Goal: Feedback & Contribution: Leave review/rating

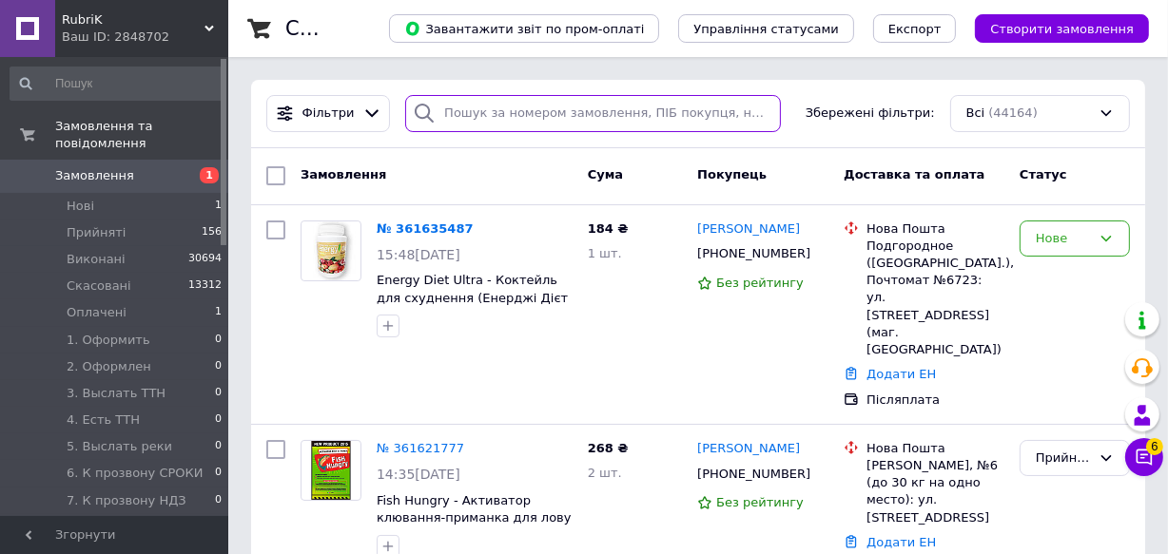
click at [527, 113] on input "search" at bounding box center [593, 113] width 376 height 37
paste input "Телефон 38 (096) 881-27-97"
type input "Телефон 38 (096) 881-27-97"
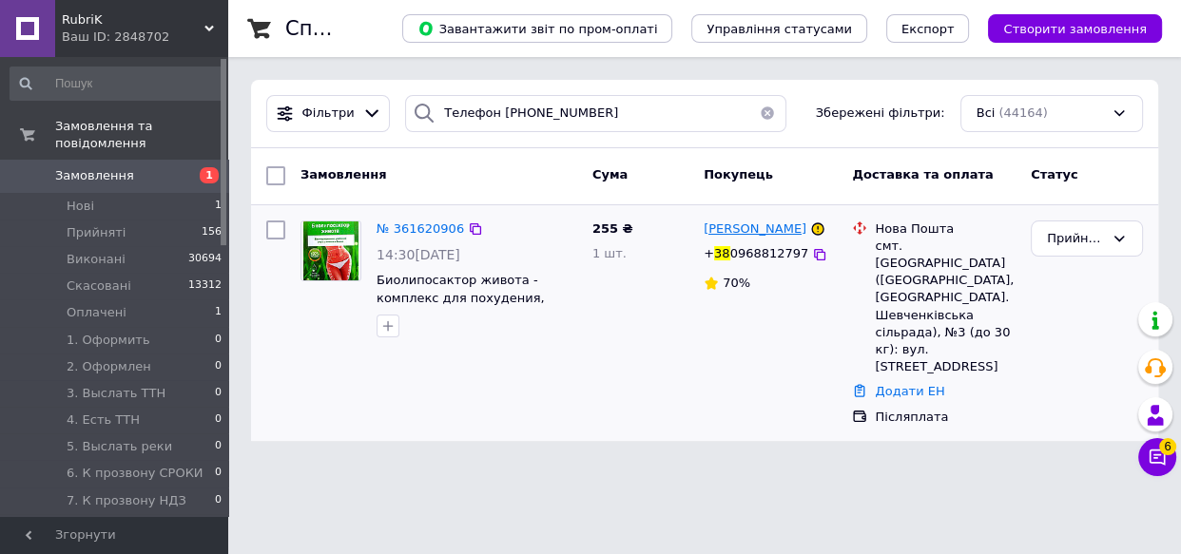
click at [751, 225] on span "Ольга Лялюк" at bounding box center [755, 229] width 103 height 14
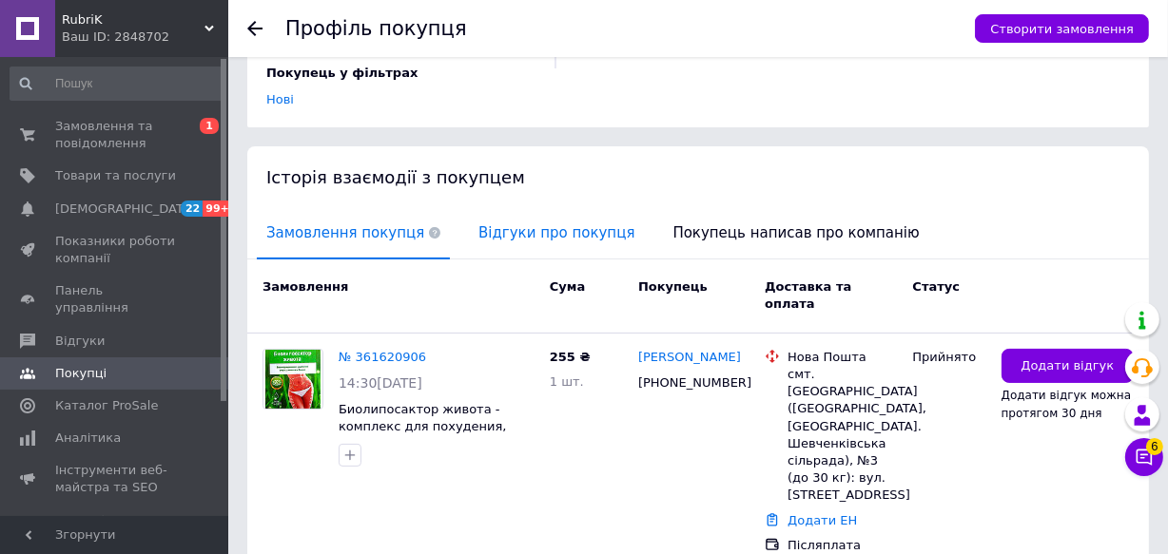
click at [485, 209] on span "Відгуки про покупця" at bounding box center [556, 233] width 175 height 48
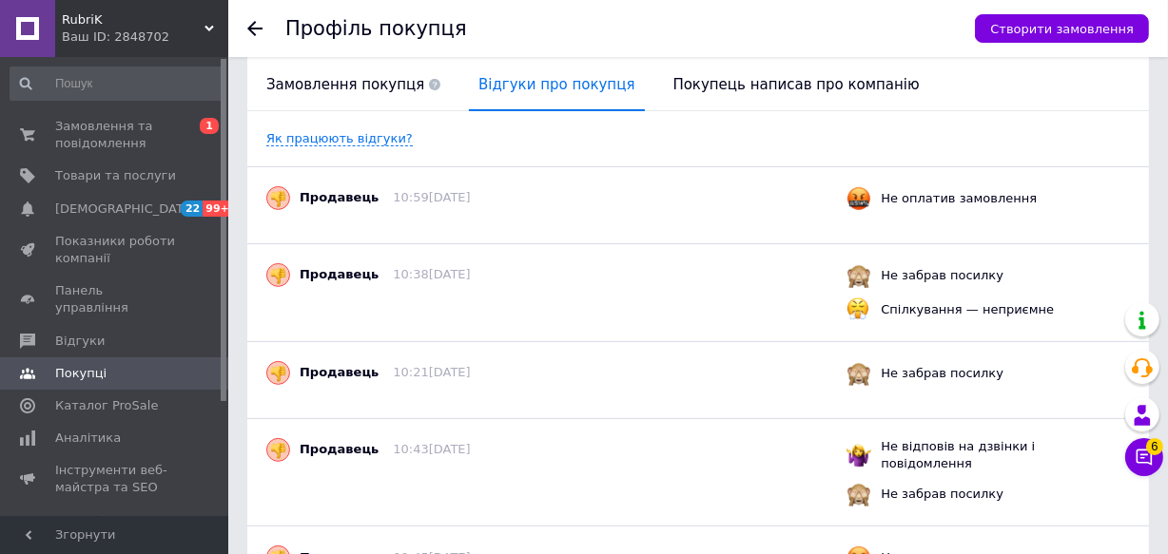
scroll to position [400, 0]
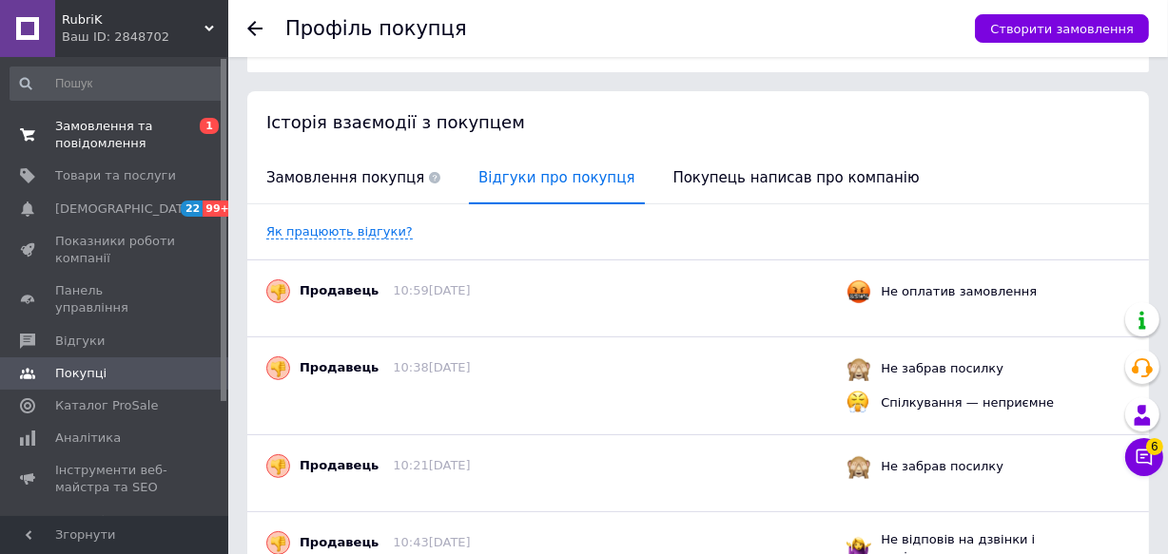
click at [133, 124] on span "Замовлення та повідомлення" at bounding box center [115, 135] width 121 height 34
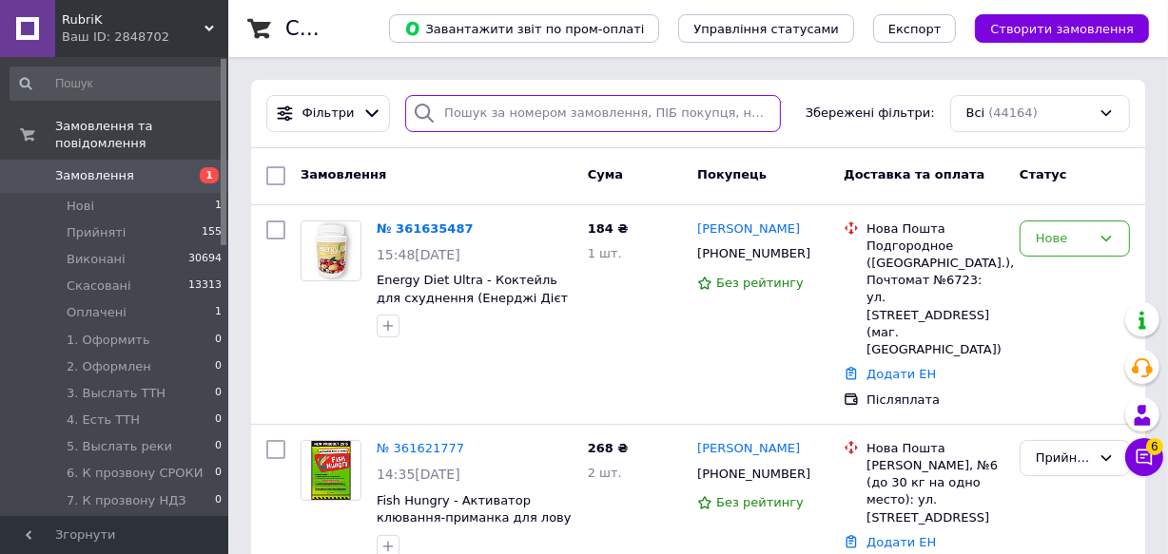
click at [555, 110] on input "search" at bounding box center [593, 113] width 376 height 37
paste input "Телефон 38 (068) 377-82-77"
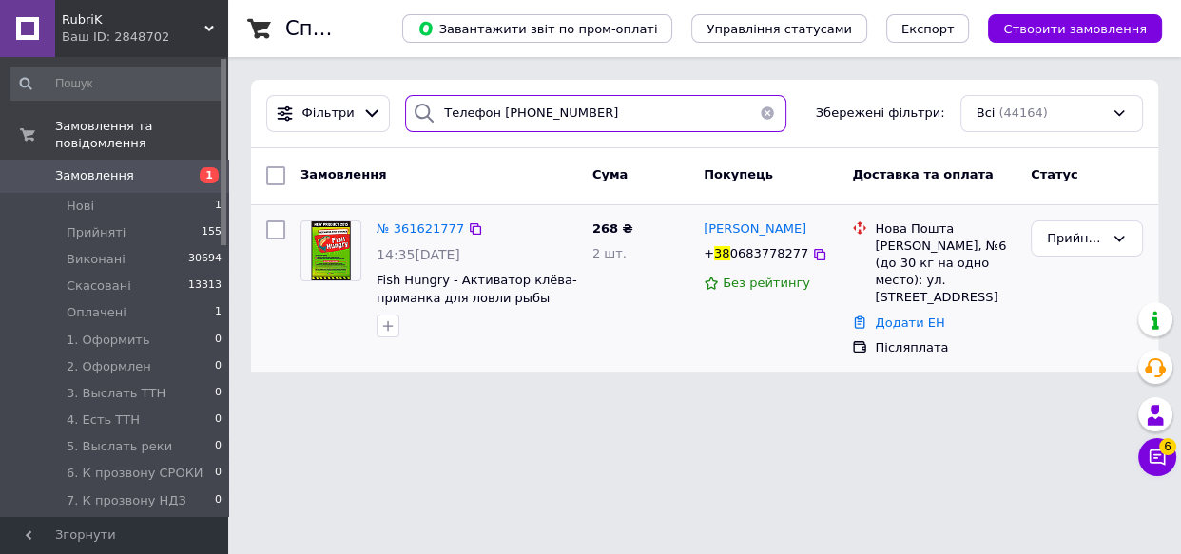
type input "Телефон 38 (068) 377-82-77"
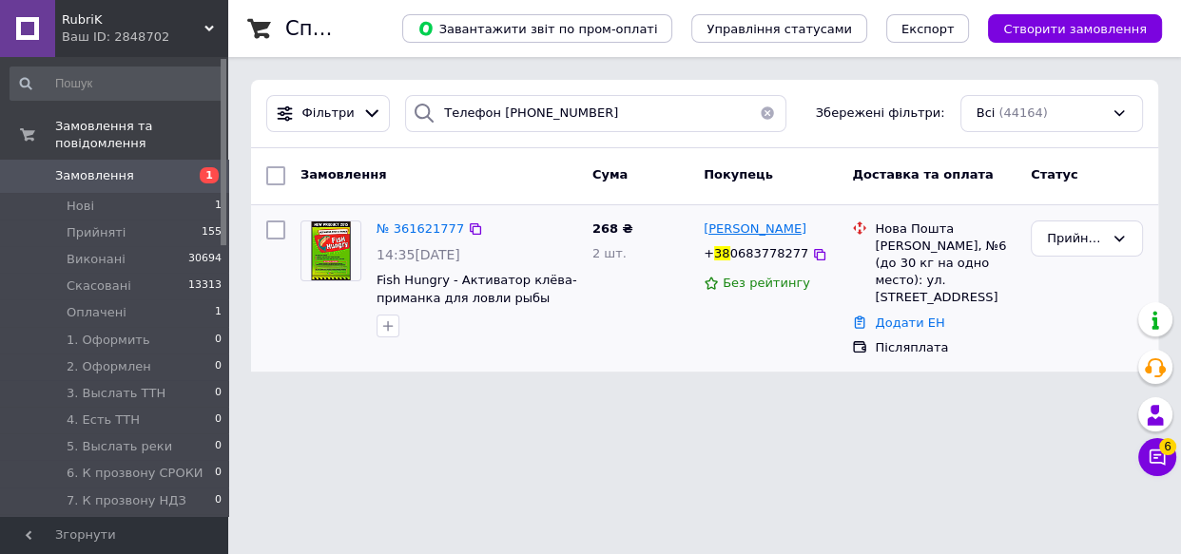
drag, startPoint x: 728, startPoint y: 218, endPoint x: 728, endPoint y: 232, distance: 14.3
click at [728, 219] on div "Владислав Шарков" at bounding box center [755, 230] width 106 height 22
click at [728, 232] on span "Владислав Шарков" at bounding box center [755, 229] width 103 height 14
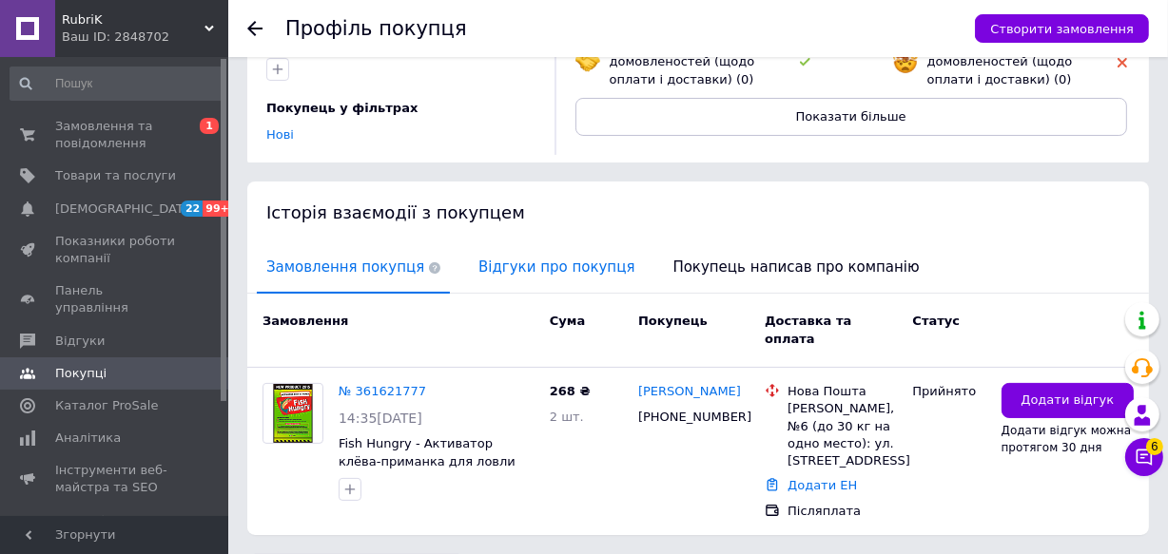
click at [525, 270] on span "Відгуки про покупця" at bounding box center [556, 267] width 175 height 48
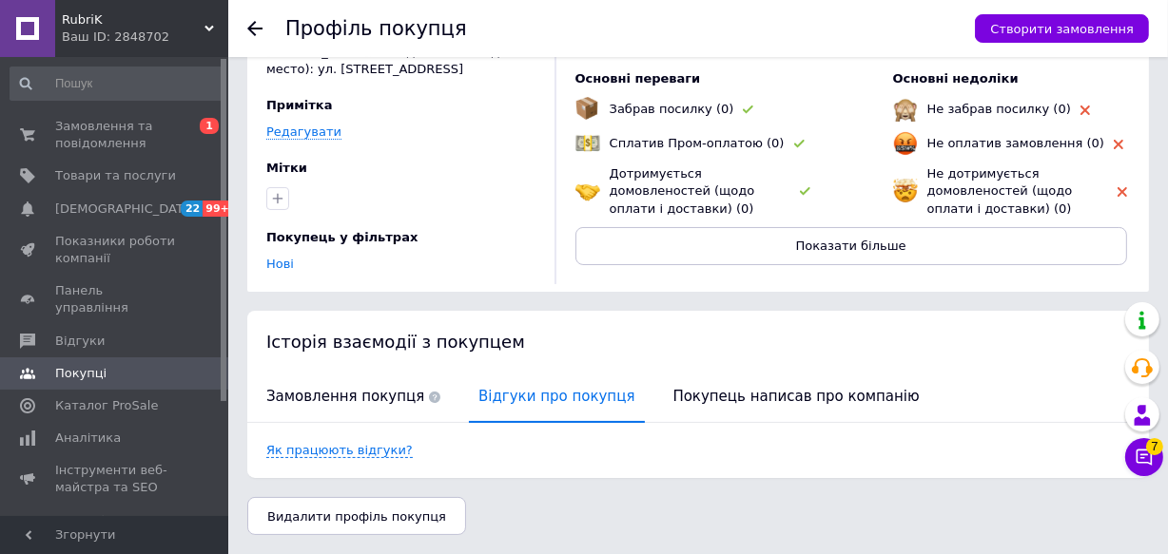
click at [183, 33] on div "Ваш ID: 2848702" at bounding box center [145, 37] width 166 height 17
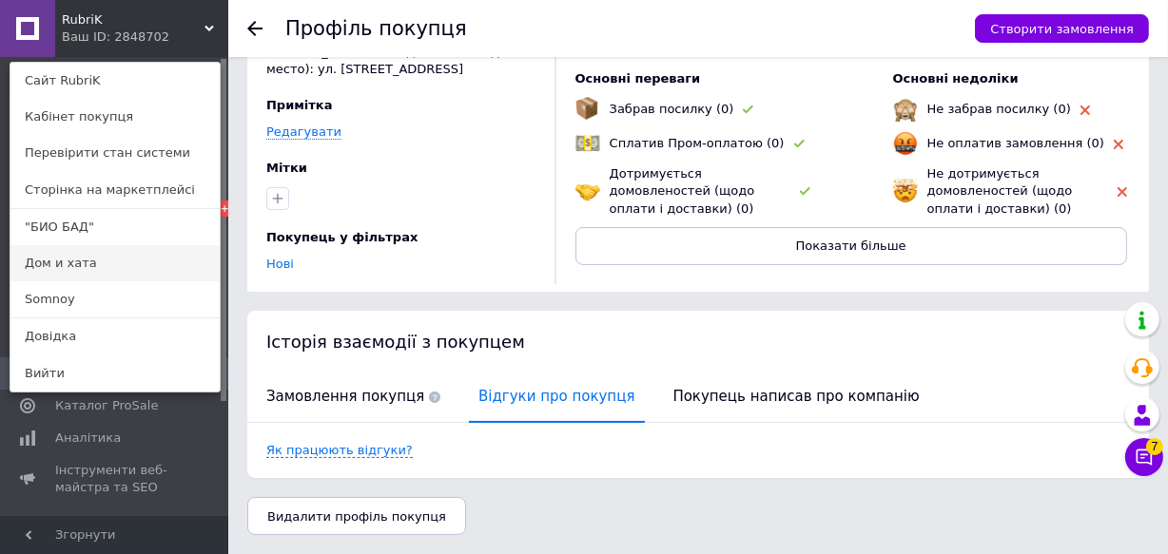
click at [63, 261] on link "Дом и хата" at bounding box center [114, 263] width 209 height 36
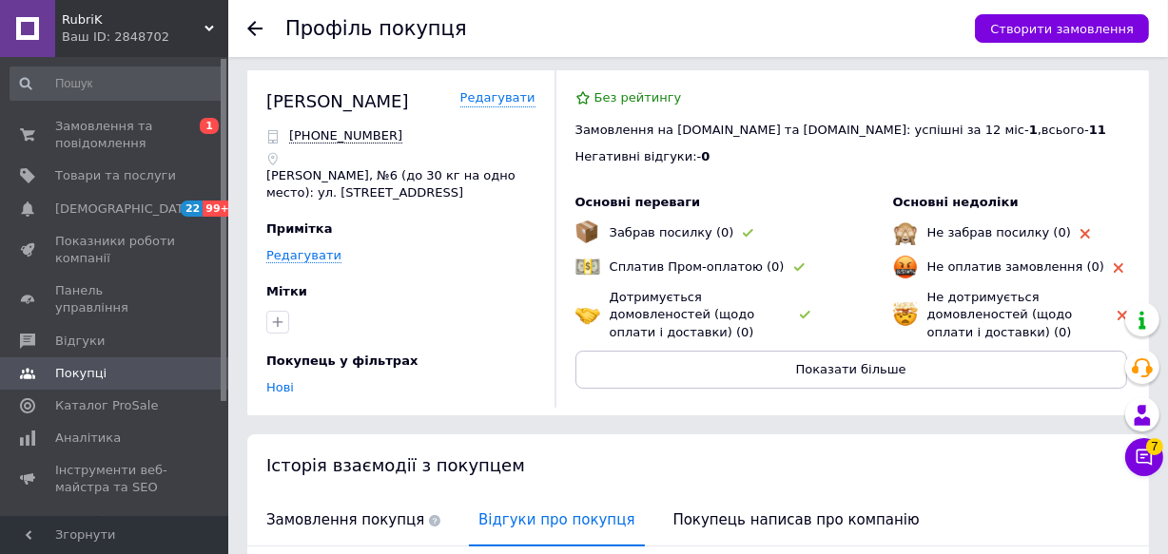
scroll to position [0, 0]
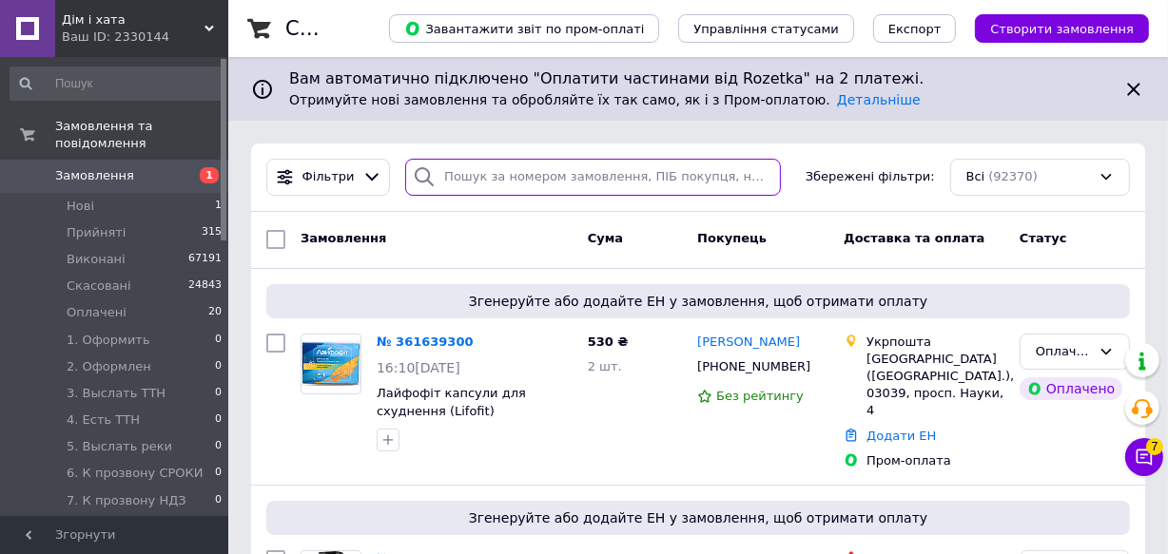
click at [542, 162] on input "search" at bounding box center [593, 177] width 376 height 37
paste input "Телефон [PHONE_NUMBER]"
type input "Телефон [PHONE_NUMBER]"
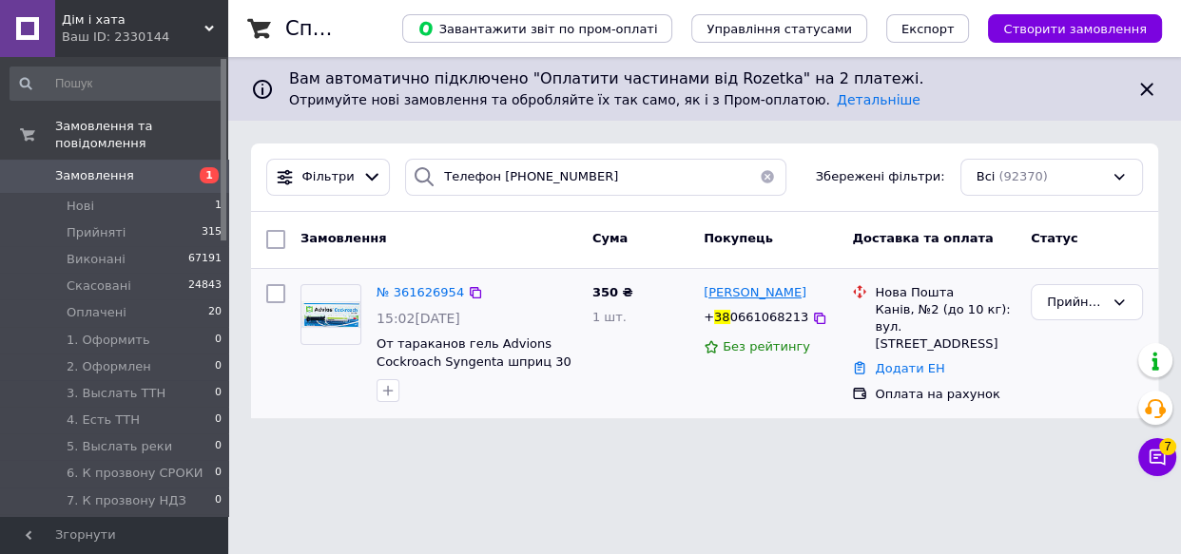
click at [799, 292] on span "[PERSON_NAME]" at bounding box center [755, 292] width 103 height 14
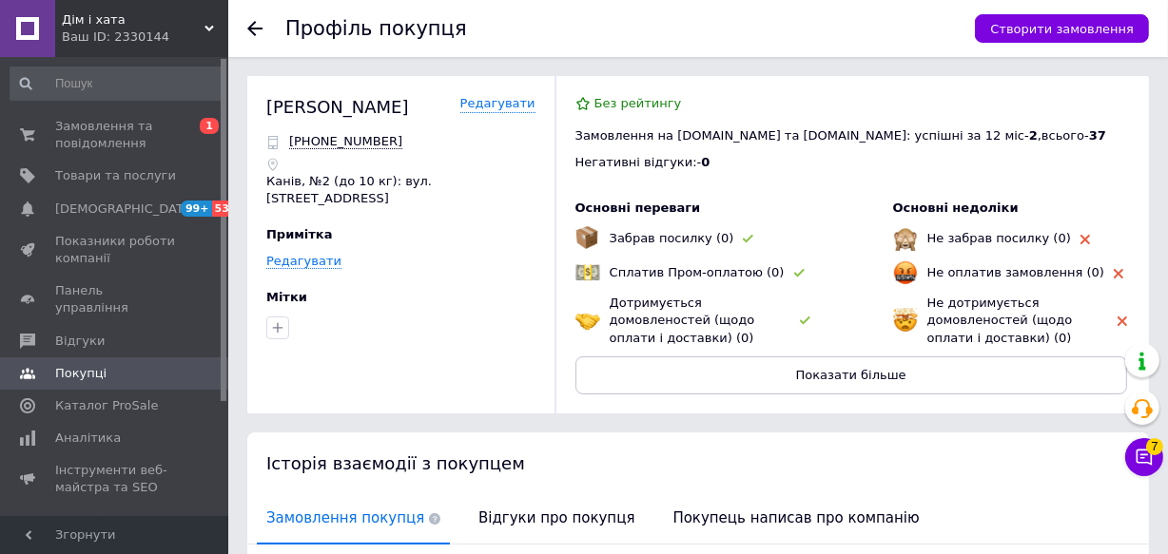
click at [777, 315] on div "Дотримується домовленостей (щодо оплати і доставки) (0)" at bounding box center [699, 321] width 181 height 52
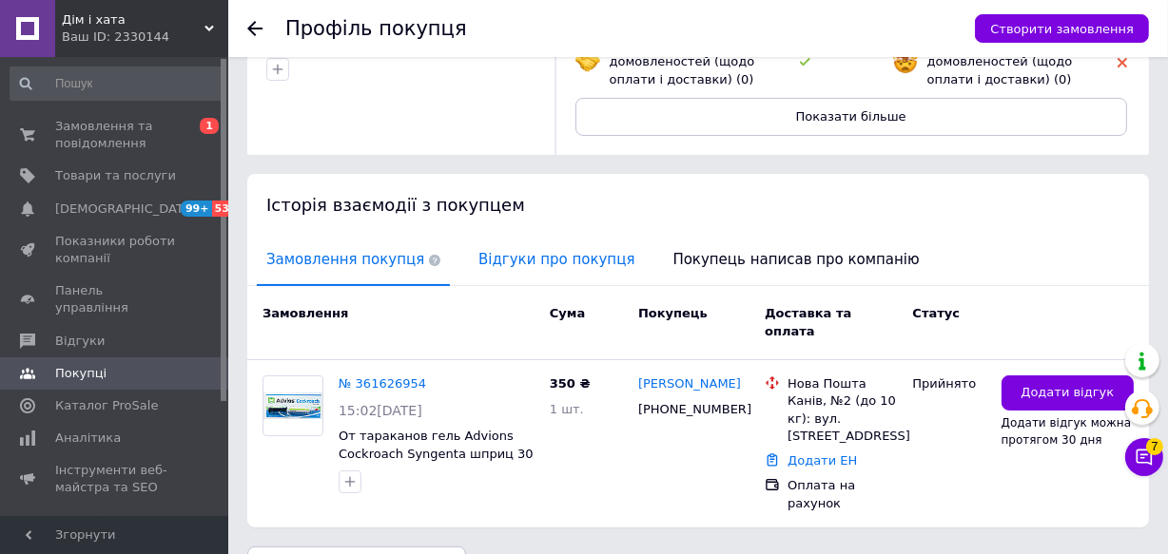
click at [524, 266] on span "Відгуки про покупця" at bounding box center [556, 260] width 175 height 48
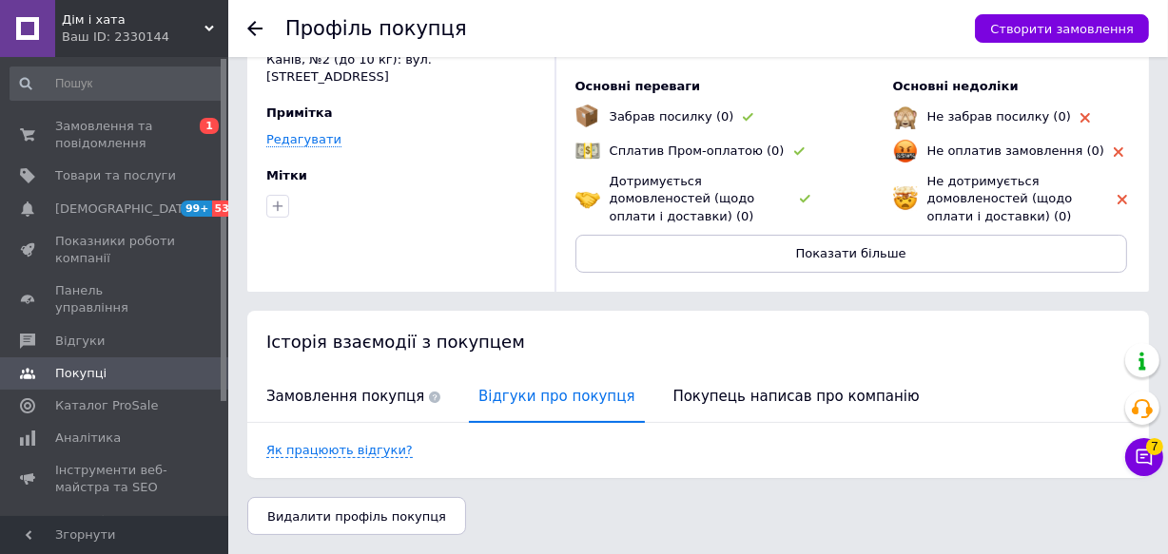
scroll to position [35, 0]
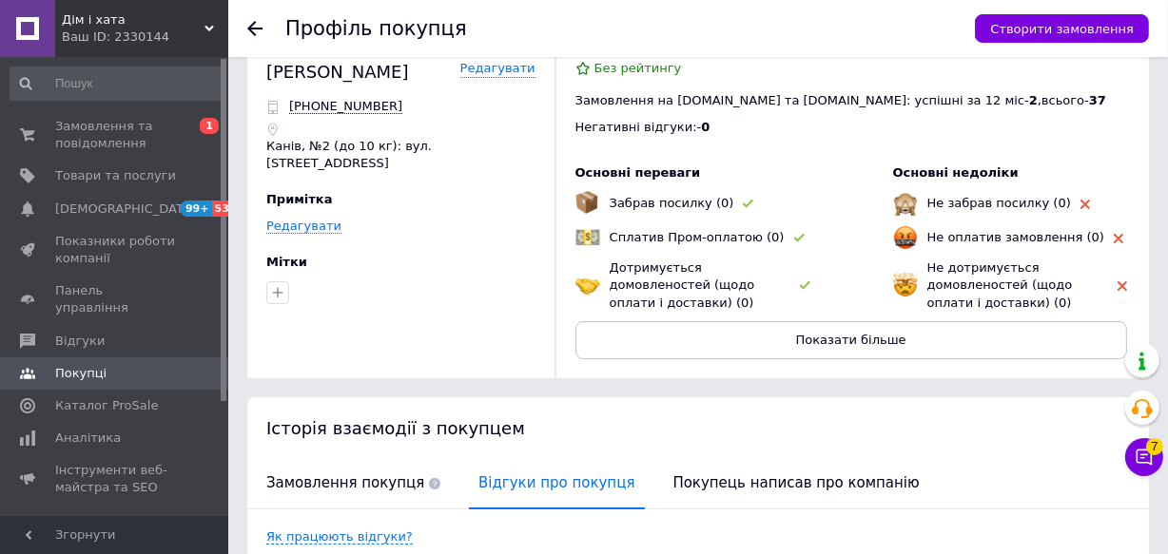
click at [124, 29] on div "Ваш ID: 2330144" at bounding box center [145, 37] width 166 height 17
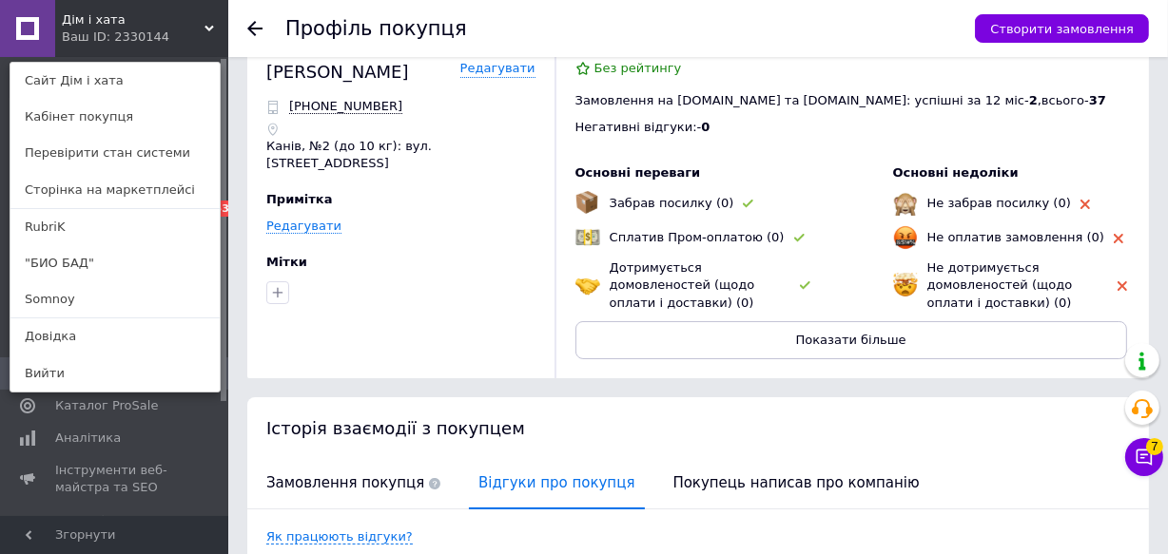
drag, startPoint x: 91, startPoint y: 289, endPoint x: 234, endPoint y: 306, distance: 143.6
click at [90, 289] on link "Somnoy" at bounding box center [114, 299] width 209 height 36
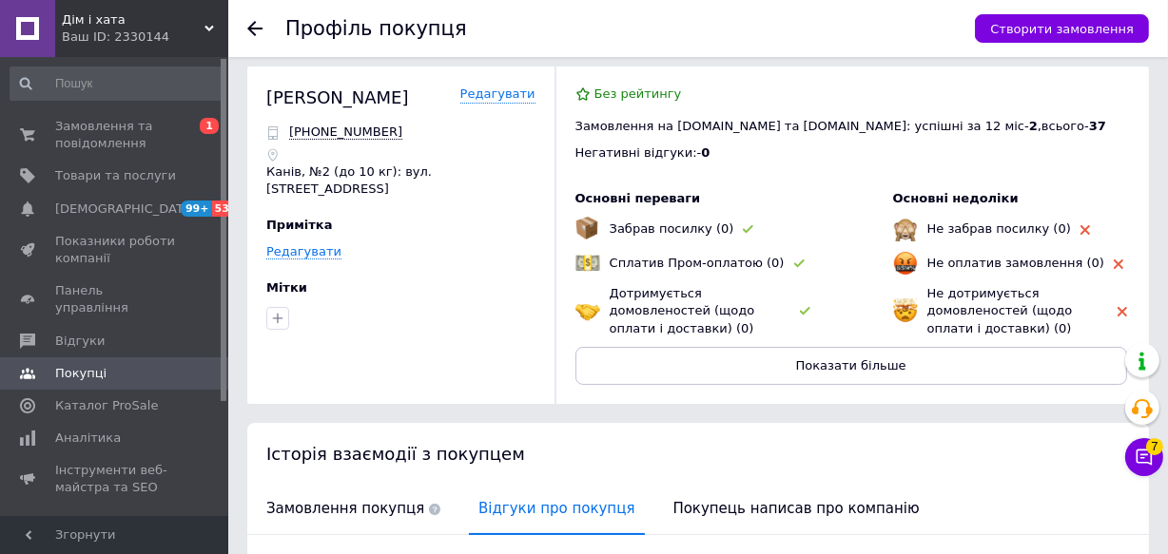
scroll to position [0, 0]
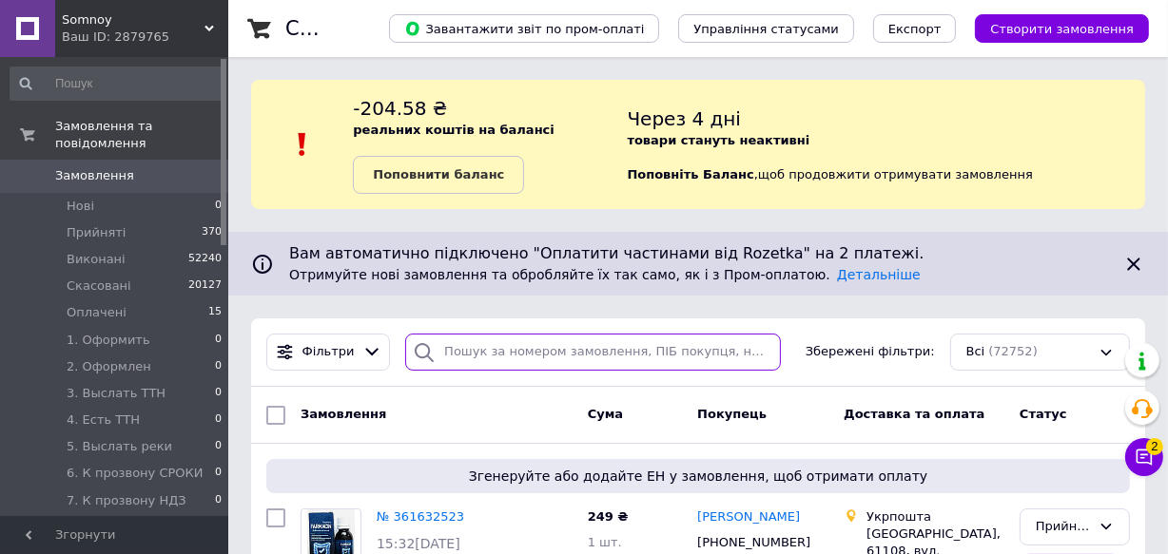
click at [508, 355] on input "search" at bounding box center [593, 352] width 376 height 37
paste input "елефон 38 (066) 960-60-25"
type input "елефон 38 (066) 960-60-25"
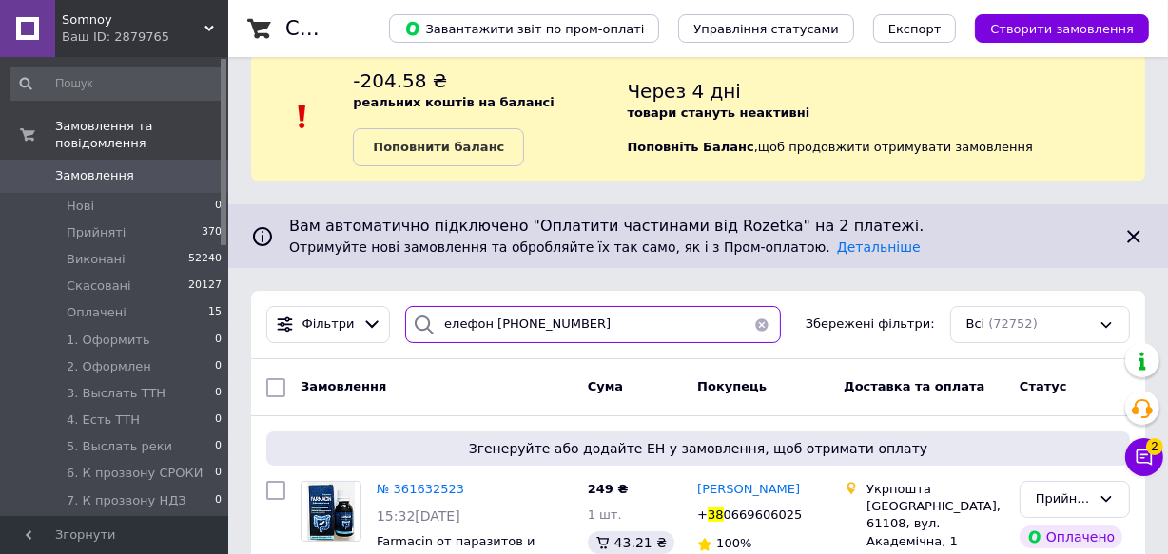
scroll to position [109, 0]
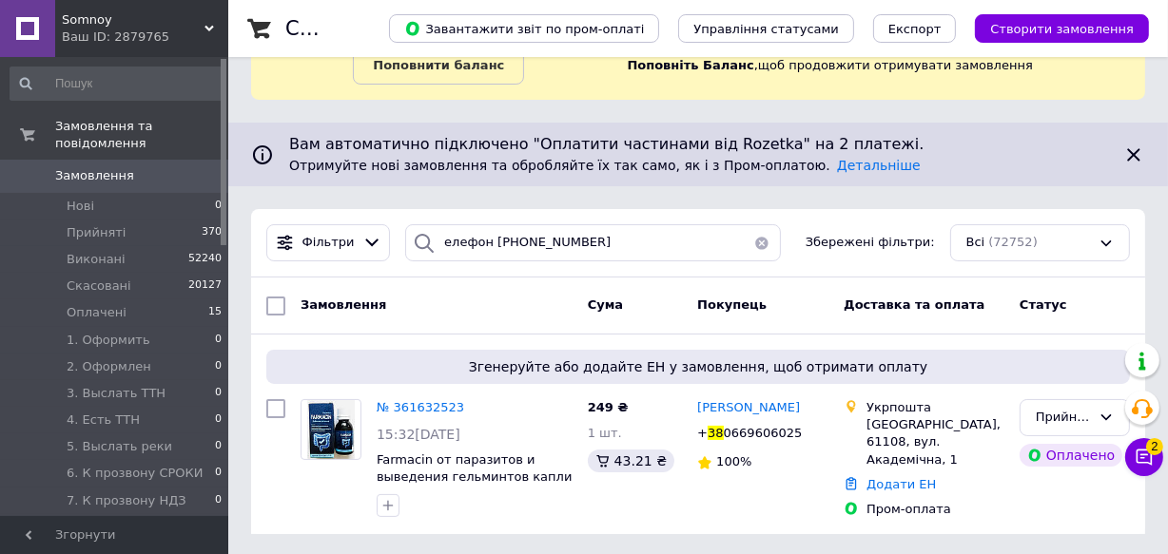
click at [173, 27] on span "Somnoy" at bounding box center [133, 19] width 143 height 17
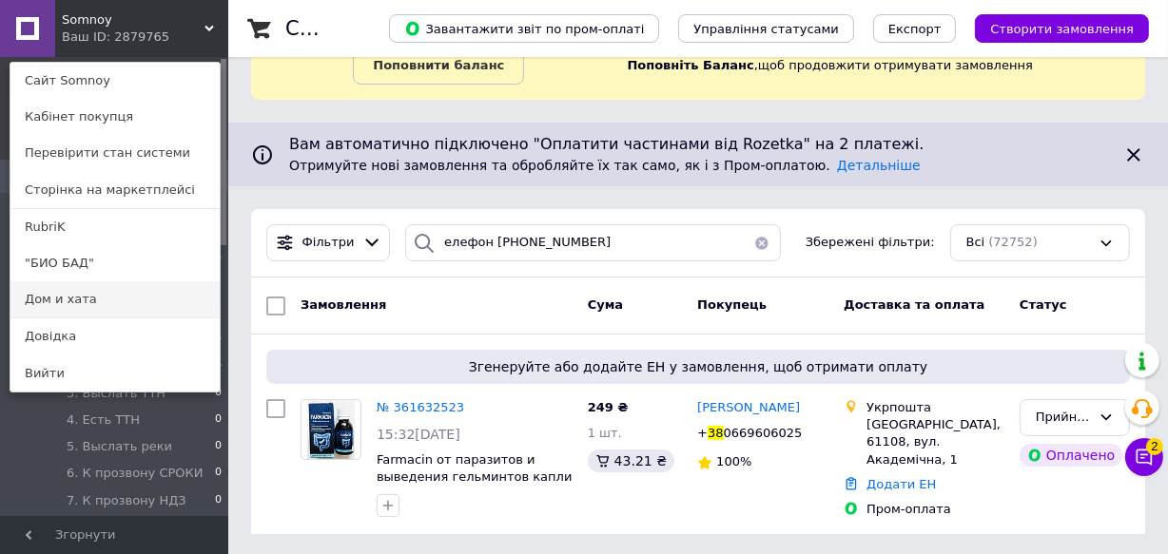
click at [94, 302] on link "Дом и хата" at bounding box center [114, 299] width 209 height 36
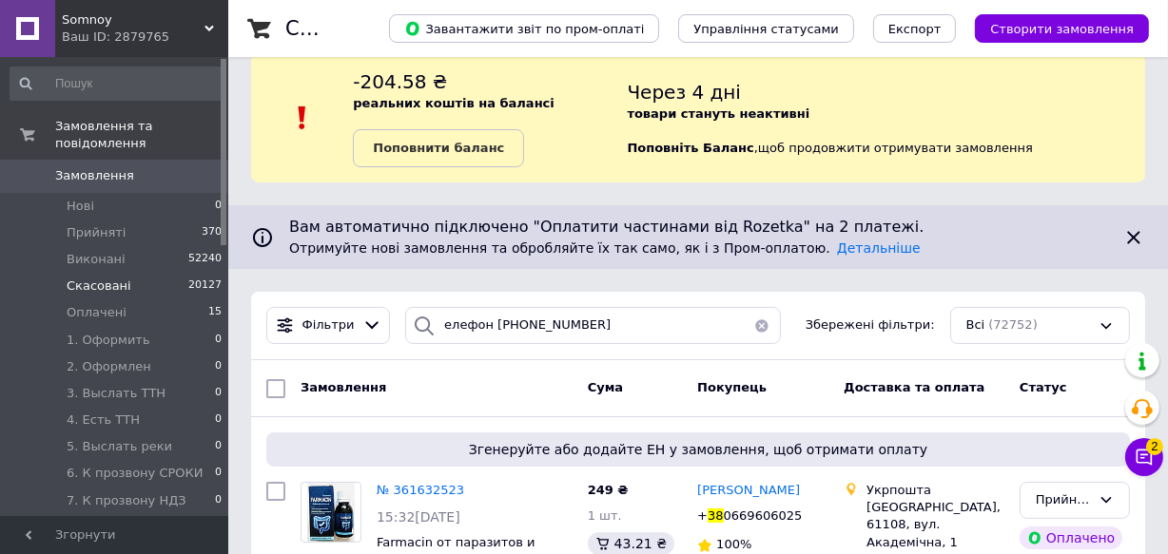
scroll to position [0, 0]
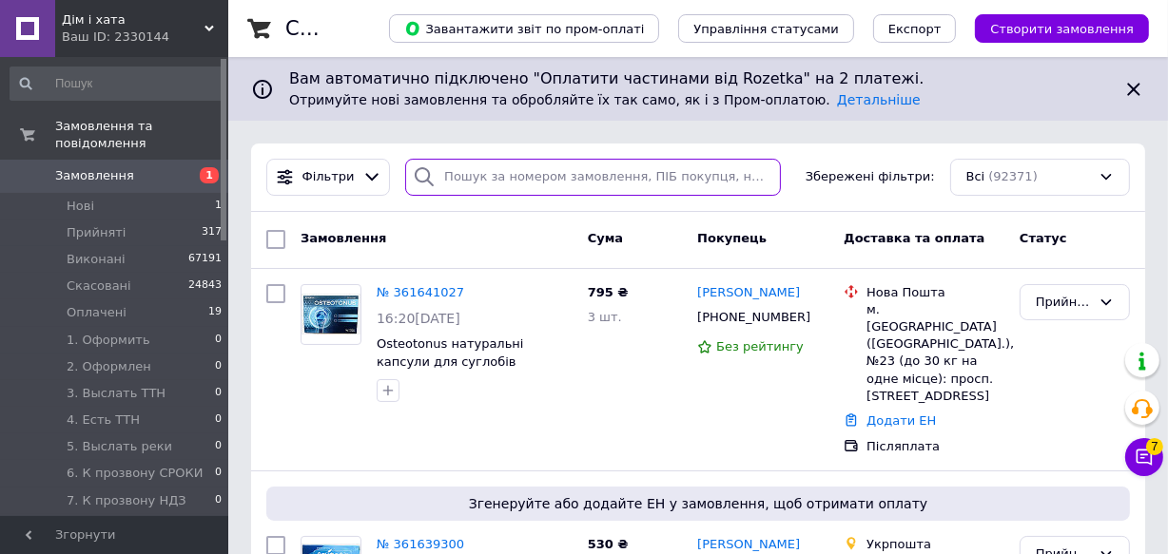
click at [569, 176] on input "search" at bounding box center [593, 177] width 376 height 37
paste input "елефон 38 (066) 486-75-32"
type input "елефон 38 (066) 486-75-32"
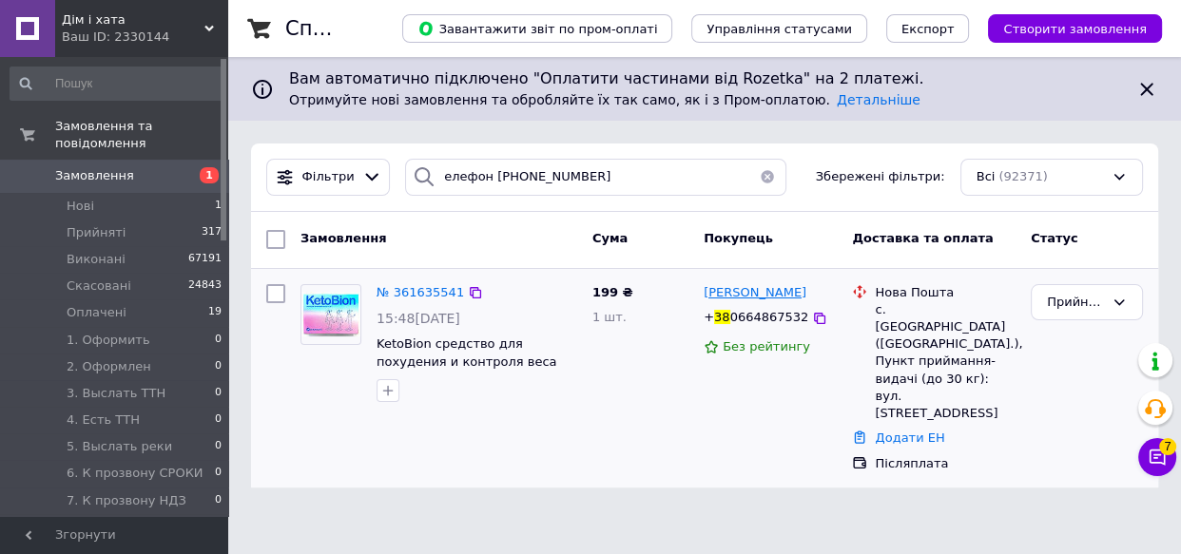
click at [735, 293] on span "Юлія Староверська" at bounding box center [755, 292] width 103 height 14
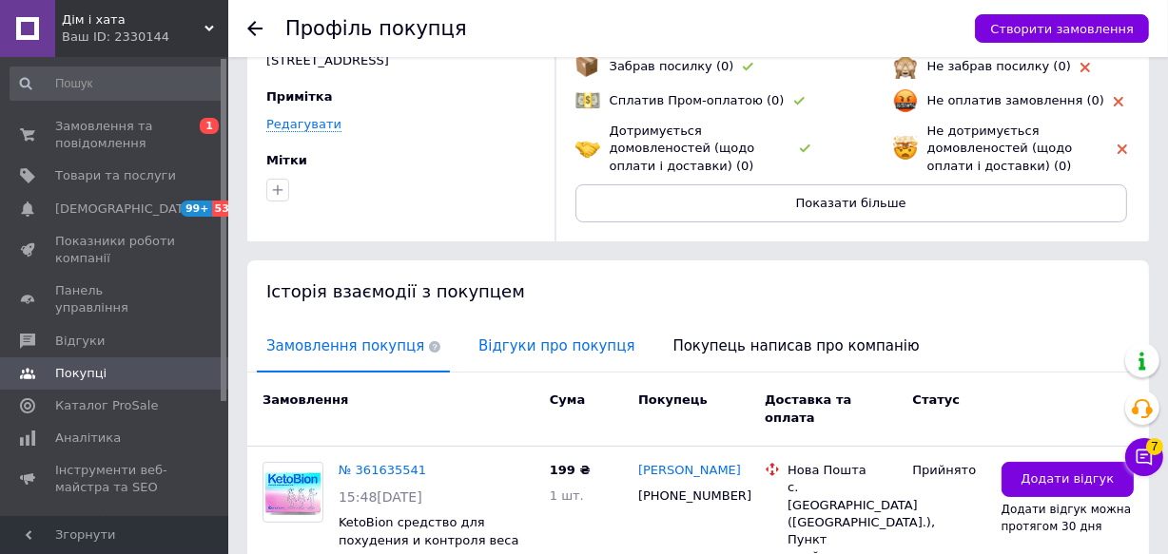
click at [519, 347] on span "Відгуки про покупця" at bounding box center [556, 346] width 175 height 48
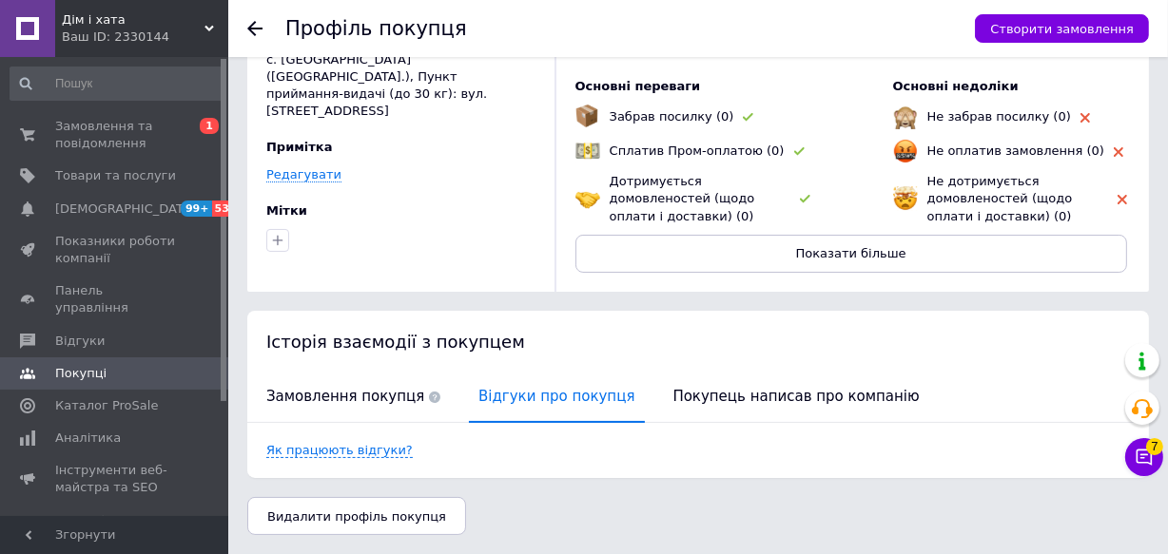
scroll to position [122, 0]
click at [157, 24] on span "Дім і хата" at bounding box center [133, 19] width 143 height 17
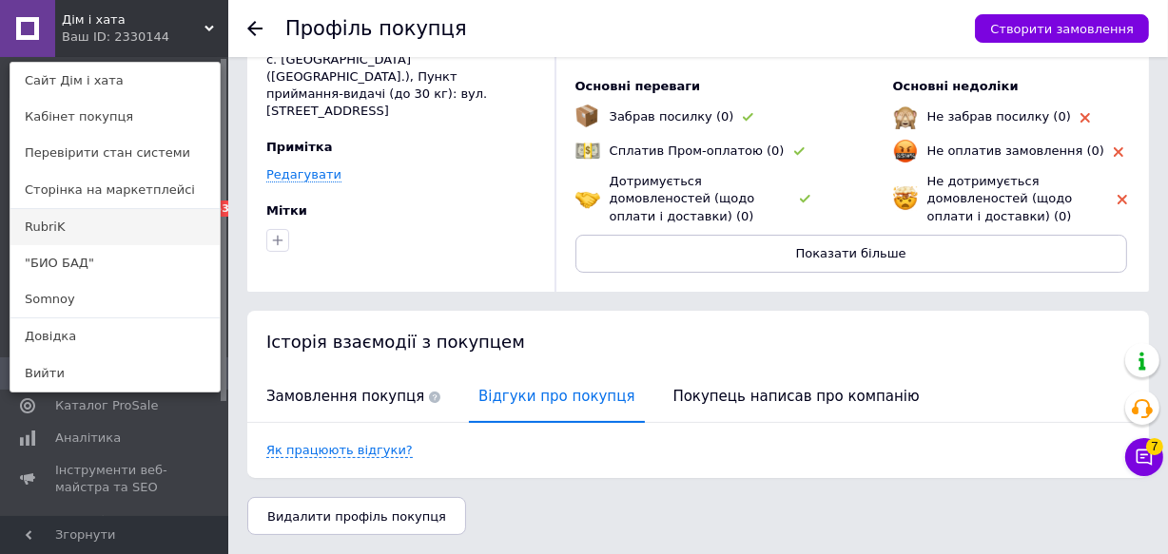
click at [104, 227] on link "RubriK" at bounding box center [114, 227] width 209 height 36
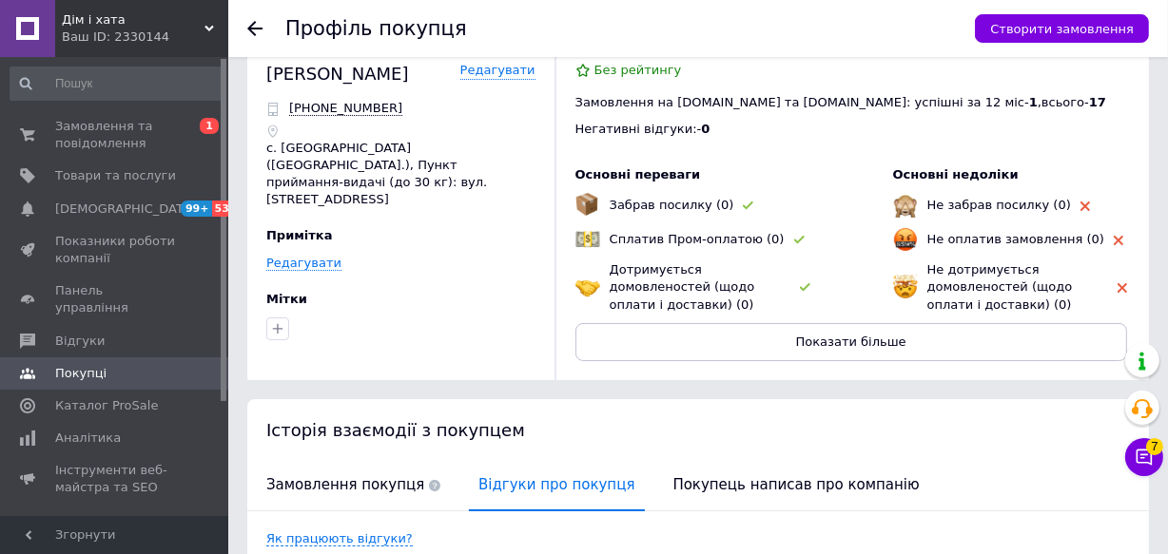
scroll to position [0, 0]
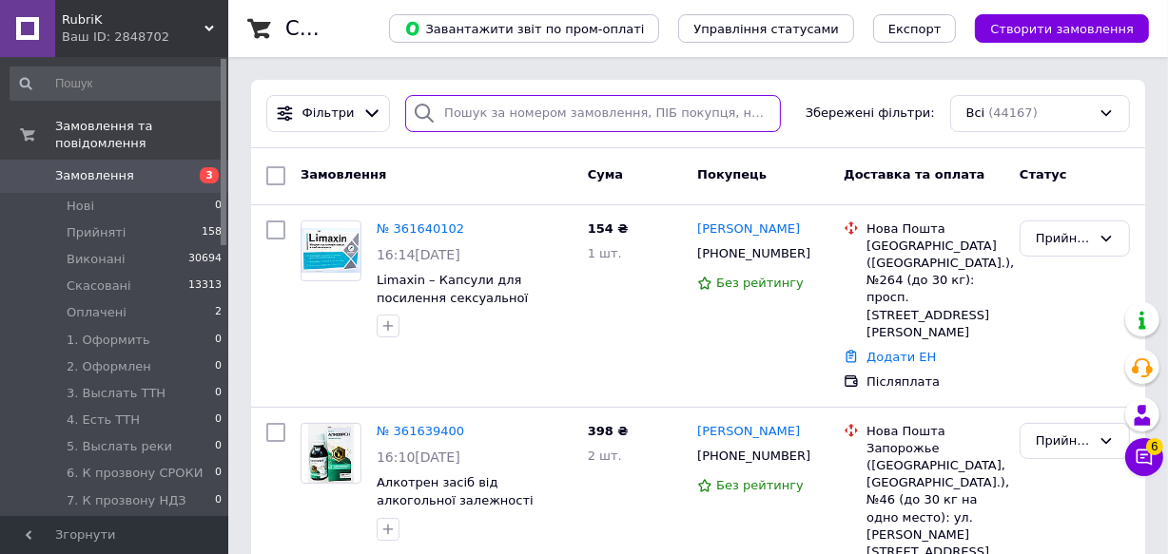
click at [493, 121] on input "search" at bounding box center [593, 113] width 376 height 37
paste input "Телефон [PHONE_NUMBER]"
type input "Телефон [PHONE_NUMBER]"
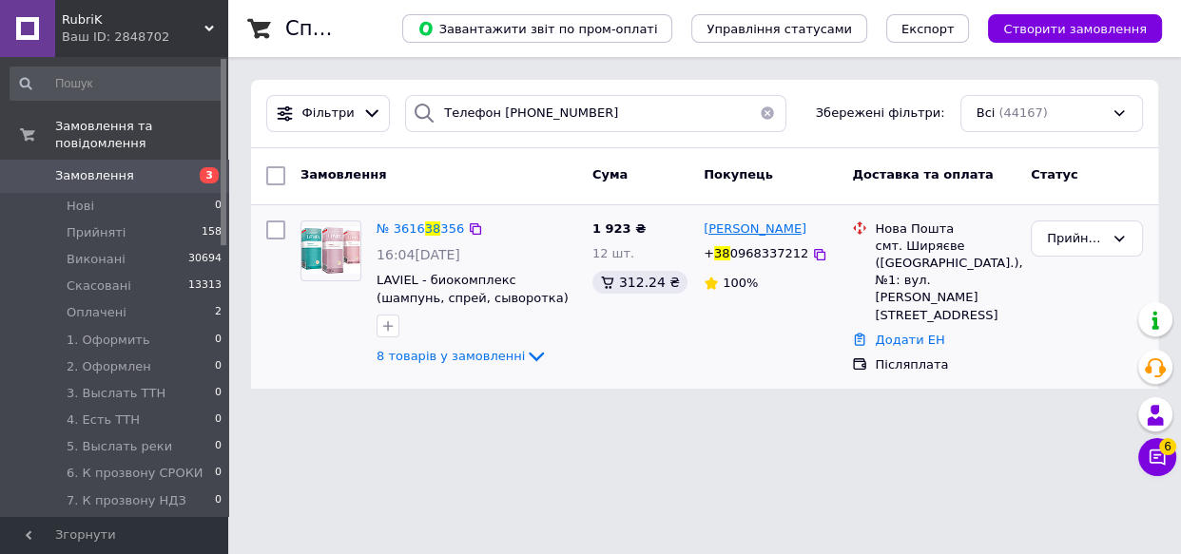
click at [732, 230] on span "[PERSON_NAME]" at bounding box center [755, 229] width 103 height 14
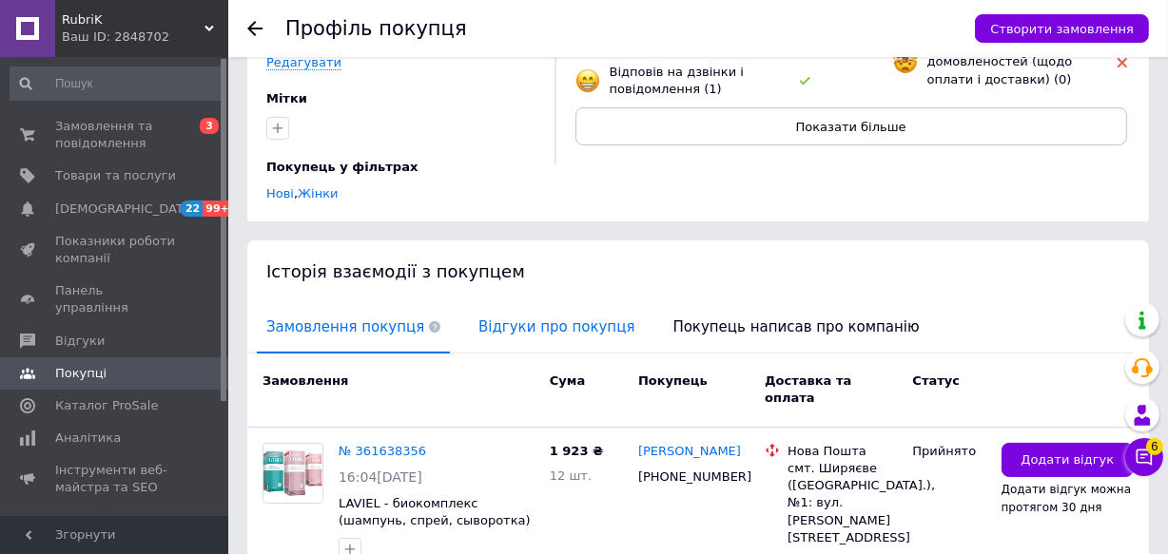
click at [473, 303] on span "Відгуки про покупця" at bounding box center [556, 327] width 175 height 48
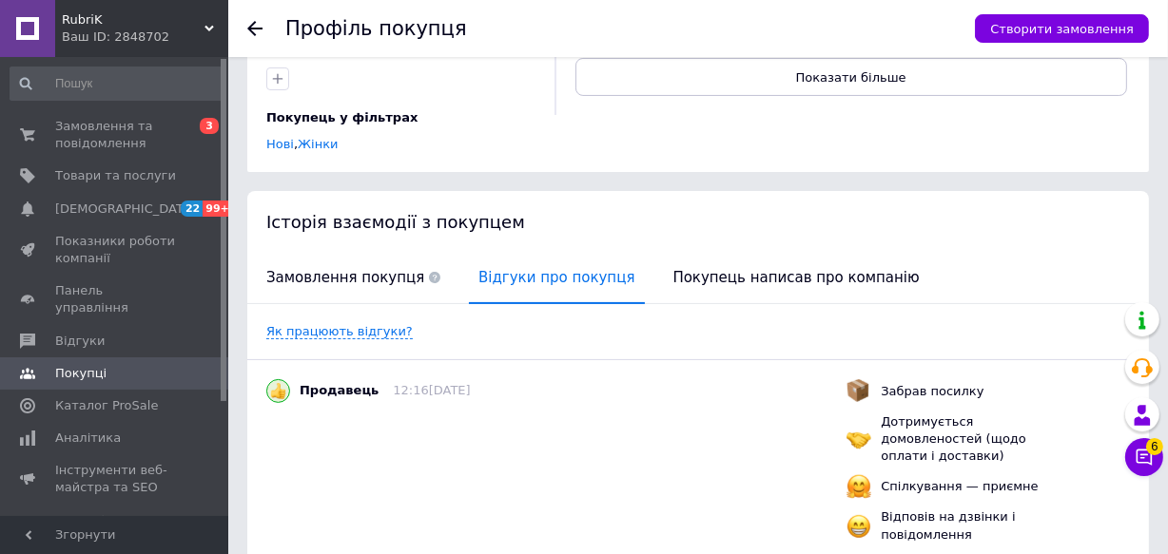
scroll to position [315, 0]
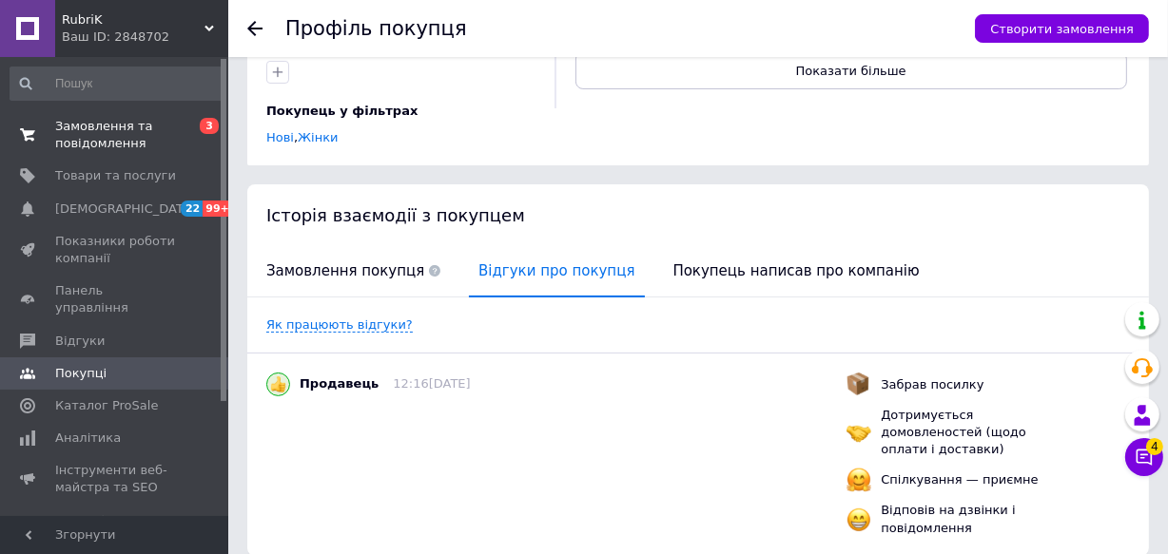
click at [180, 124] on span "0 3" at bounding box center [202, 135] width 52 height 34
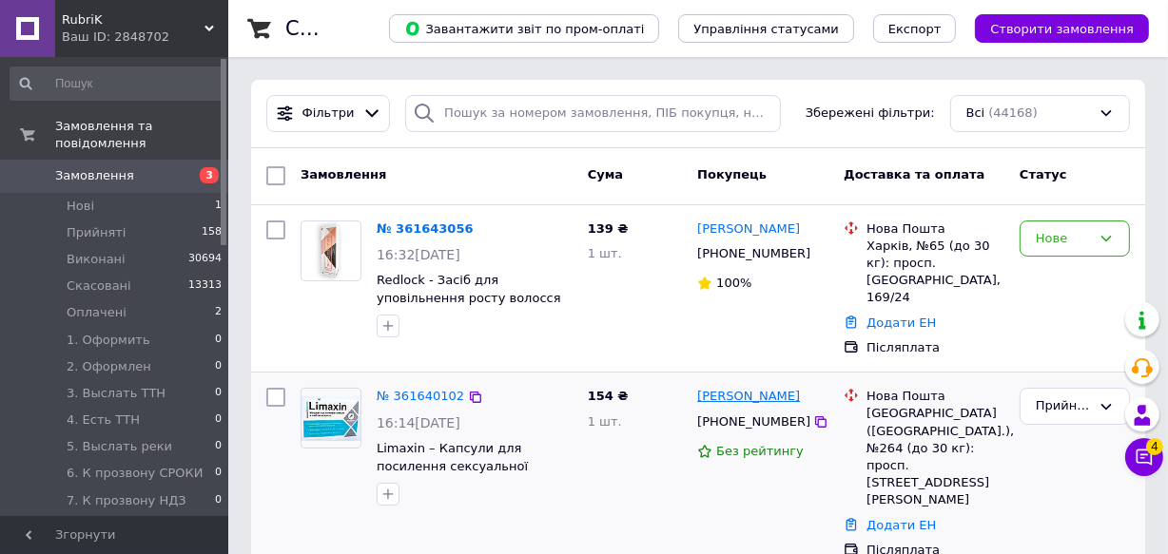
scroll to position [86, 0]
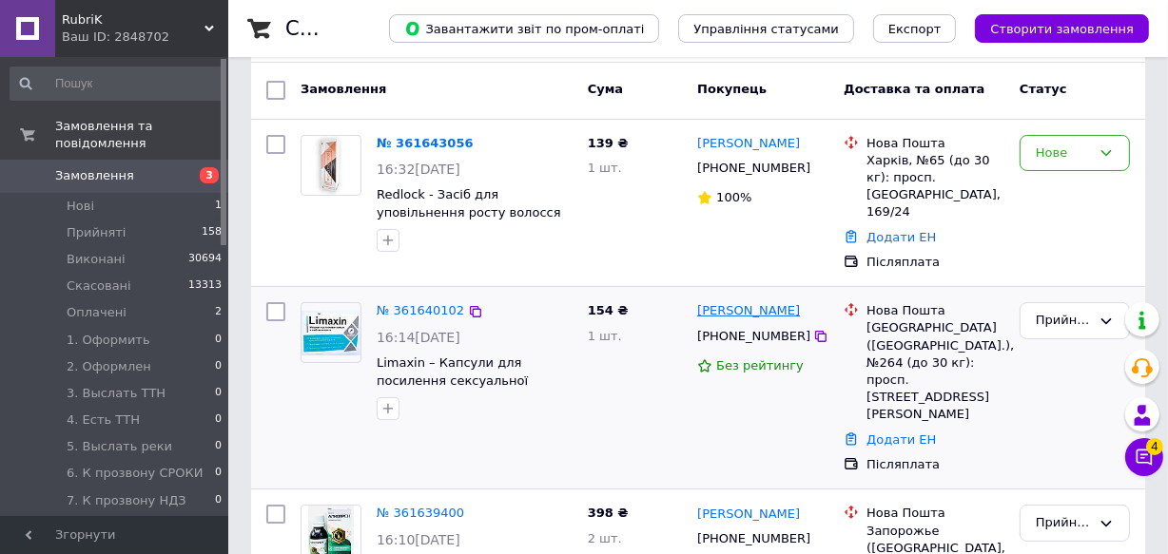
click at [740, 302] on link "[PERSON_NAME]" at bounding box center [748, 311] width 103 height 18
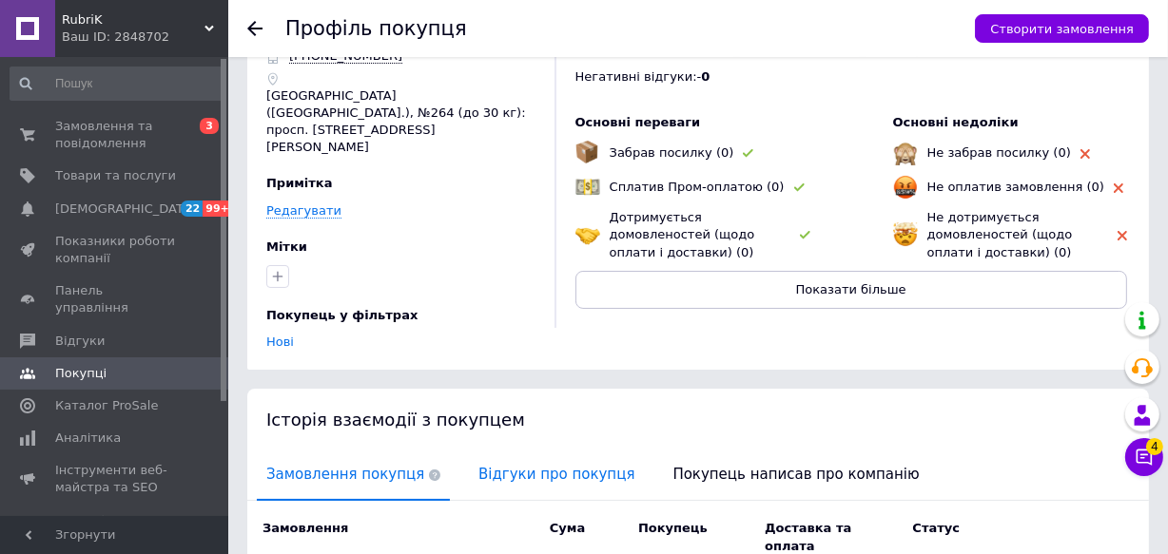
click at [532, 451] on span "Відгуки про покупця" at bounding box center [556, 475] width 175 height 48
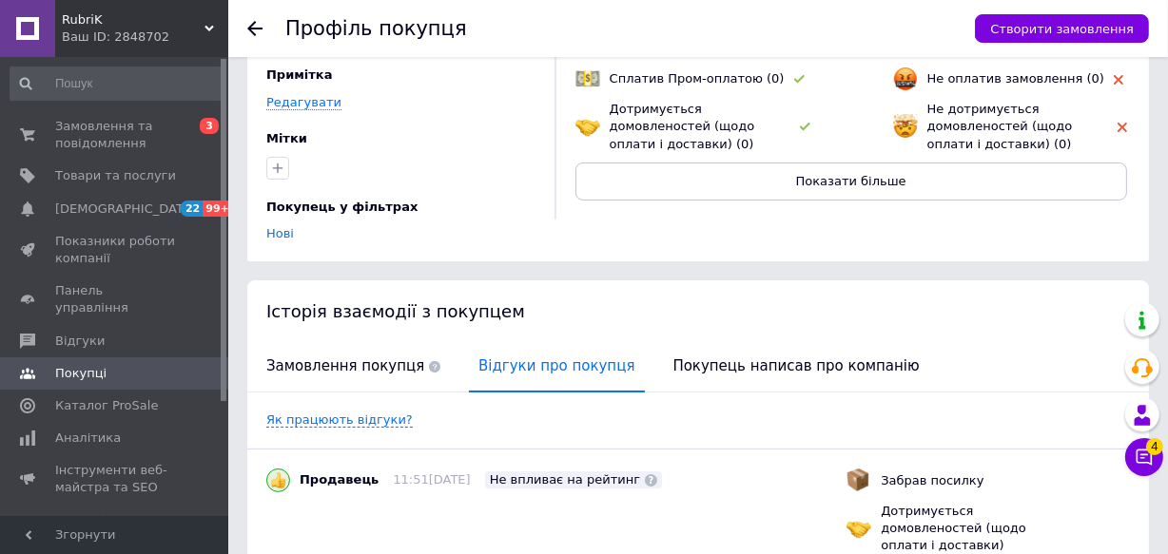
scroll to position [259, 0]
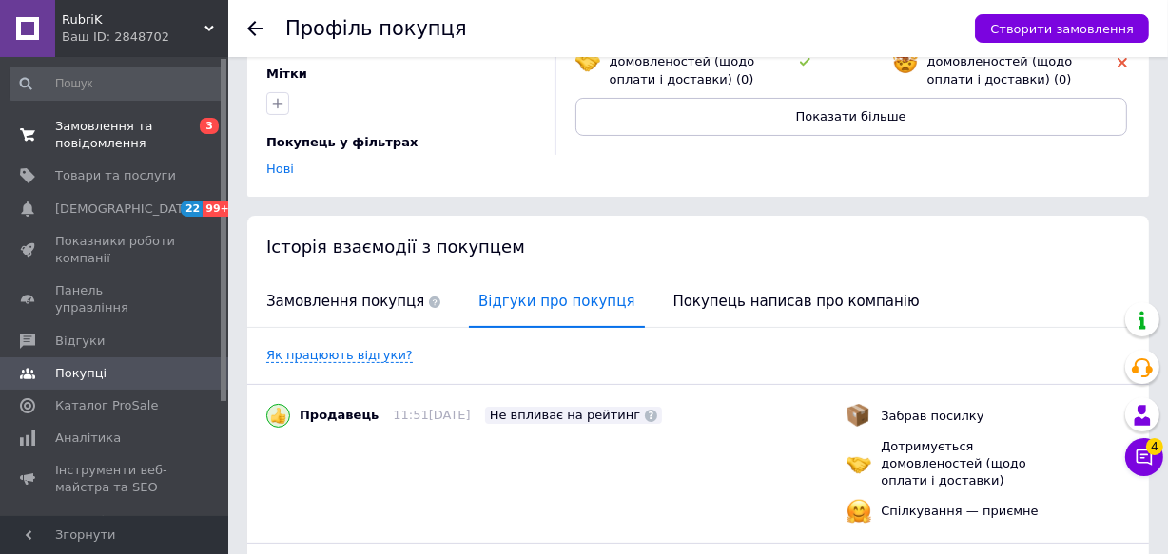
click at [201, 124] on span "3" at bounding box center [209, 126] width 19 height 16
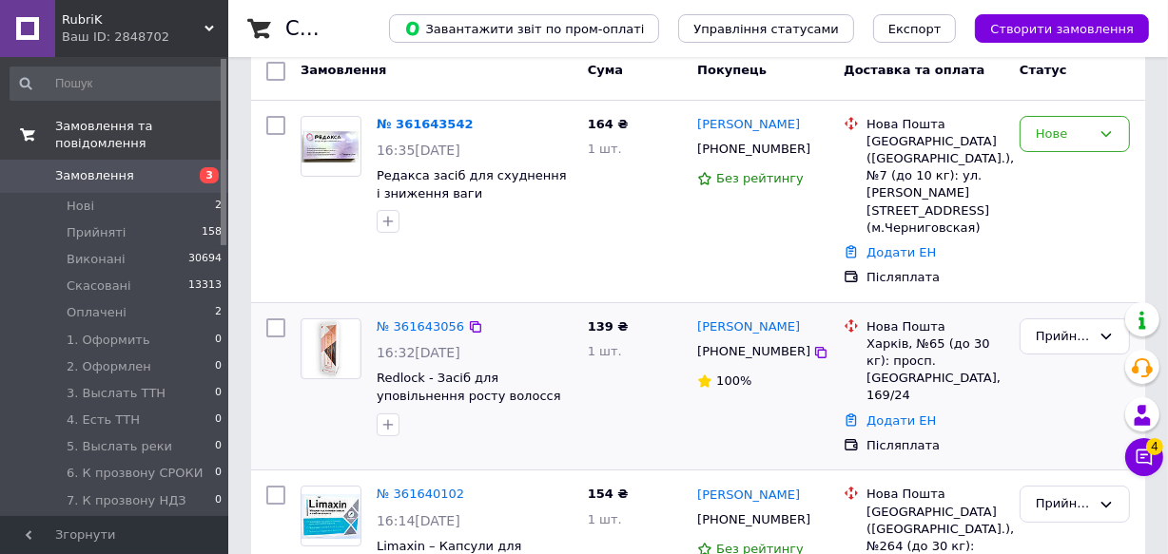
scroll to position [172, 0]
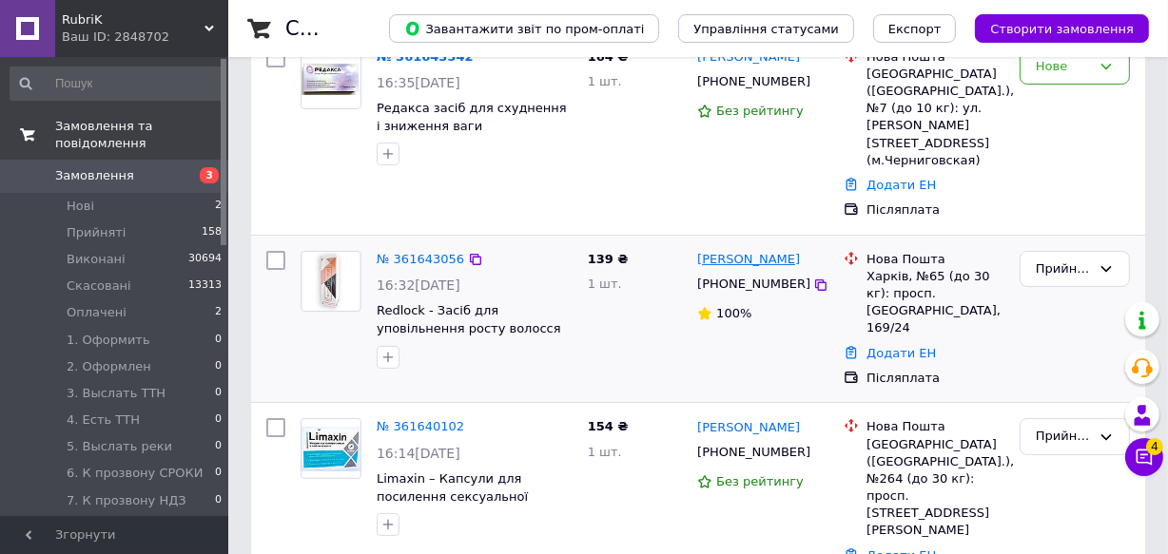
click at [724, 251] on link "[PERSON_NAME]" at bounding box center [748, 260] width 103 height 18
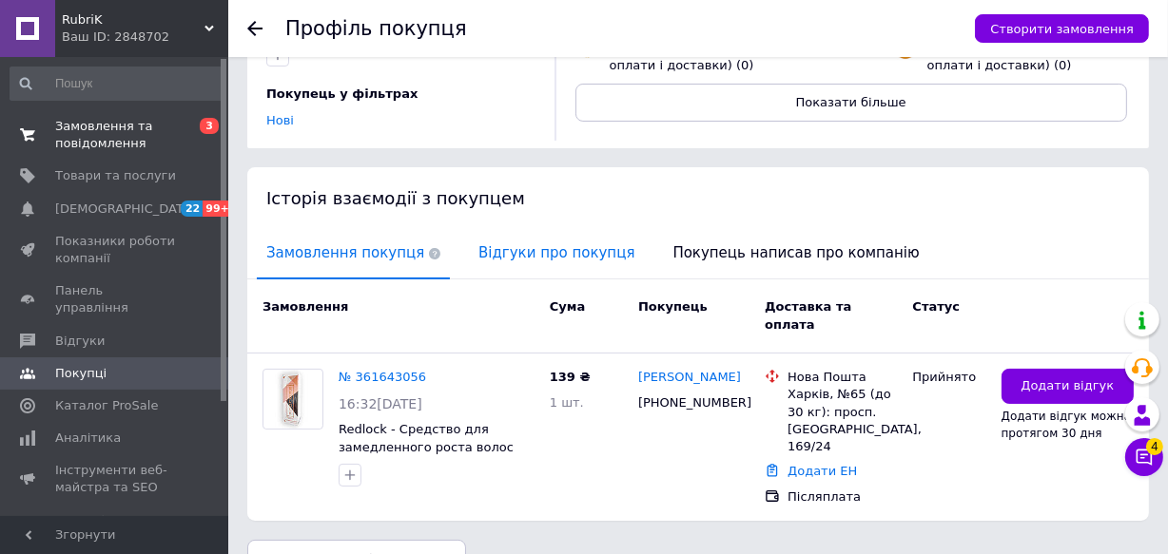
click at [511, 241] on span "Відгуки про покупця" at bounding box center [556, 253] width 175 height 48
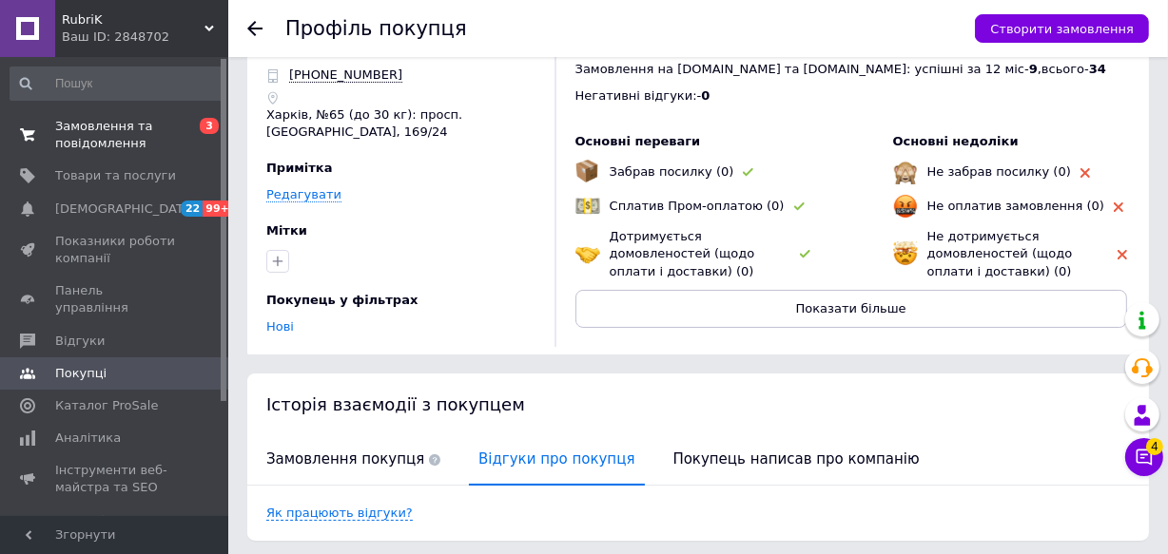
scroll to position [122, 0]
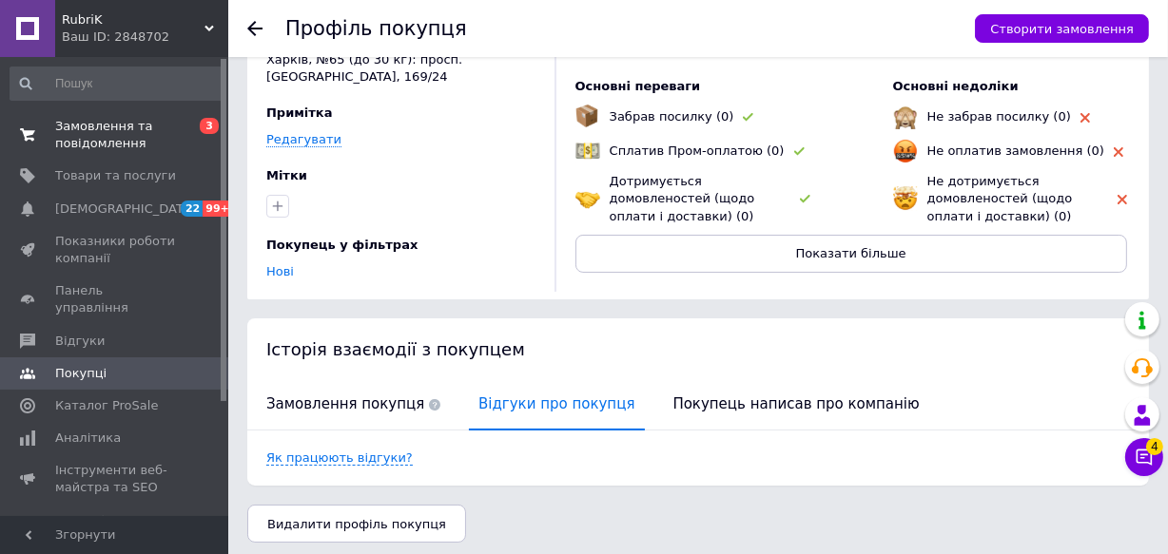
click at [154, 45] on div "Ваш ID: 2848702" at bounding box center [145, 37] width 166 height 17
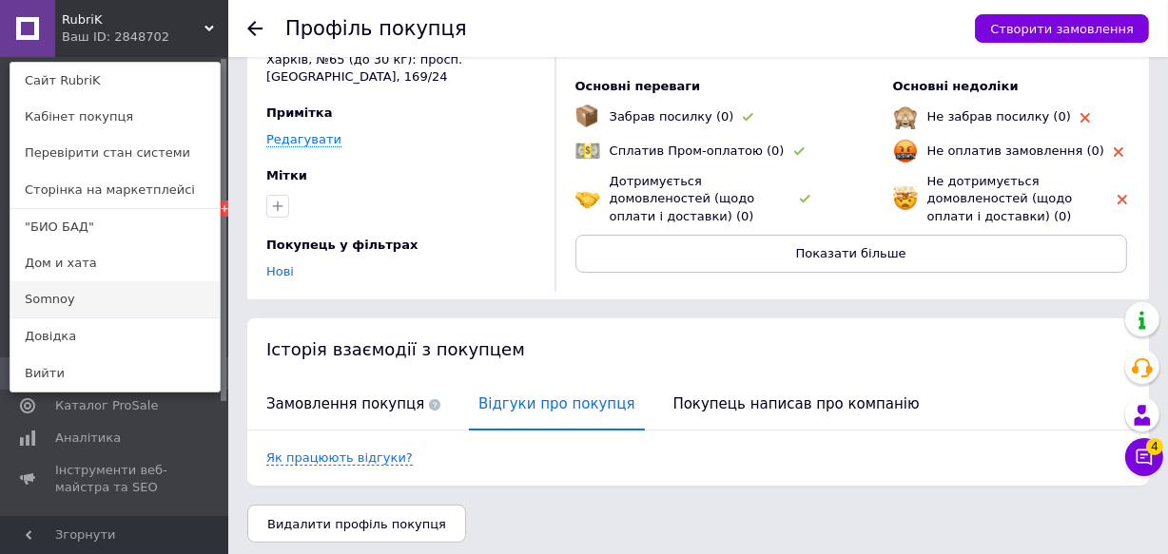
click at [64, 291] on link "Somnoy" at bounding box center [114, 299] width 209 height 36
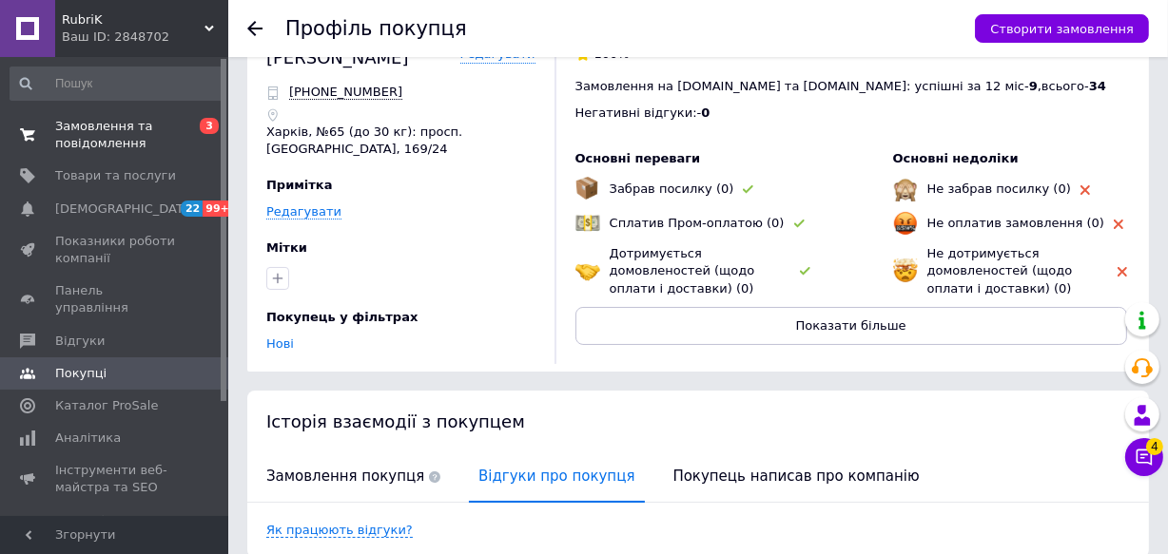
scroll to position [0, 0]
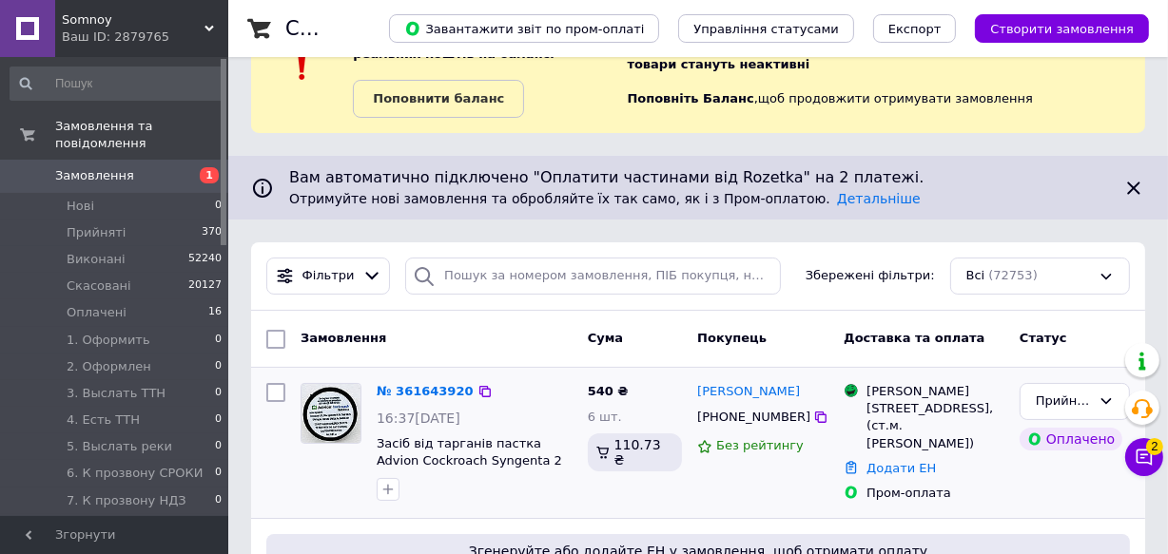
scroll to position [86, 0]
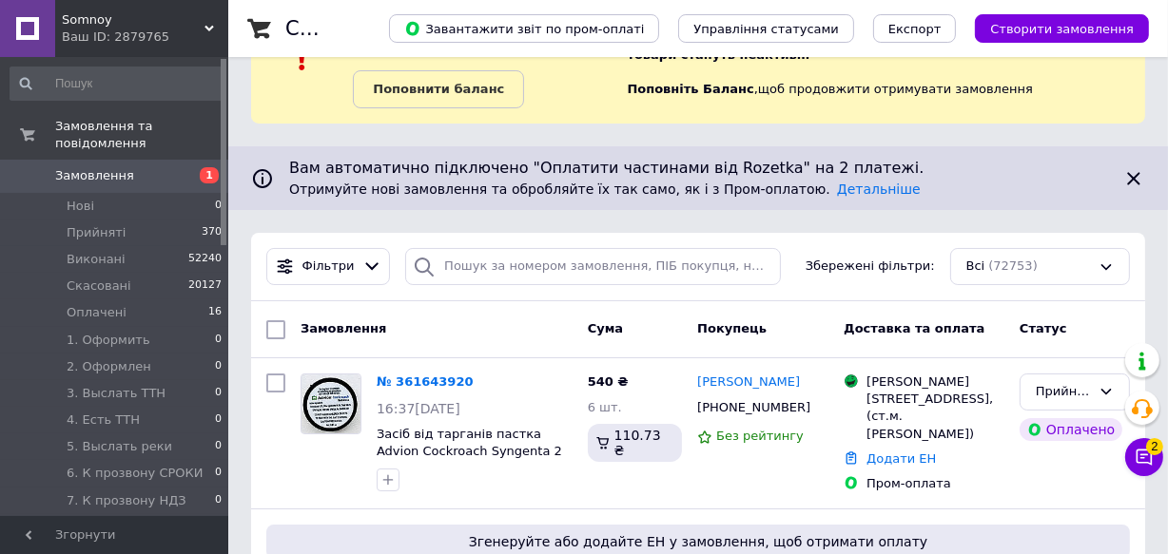
click at [100, 167] on span "Замовлення" at bounding box center [94, 175] width 79 height 17
click at [161, 167] on span "Замовлення" at bounding box center [115, 175] width 121 height 17
drag, startPoint x: 152, startPoint y: 151, endPoint x: 124, endPoint y: 4, distance: 150.1
click at [152, 167] on span "Замовлення" at bounding box center [115, 175] width 121 height 17
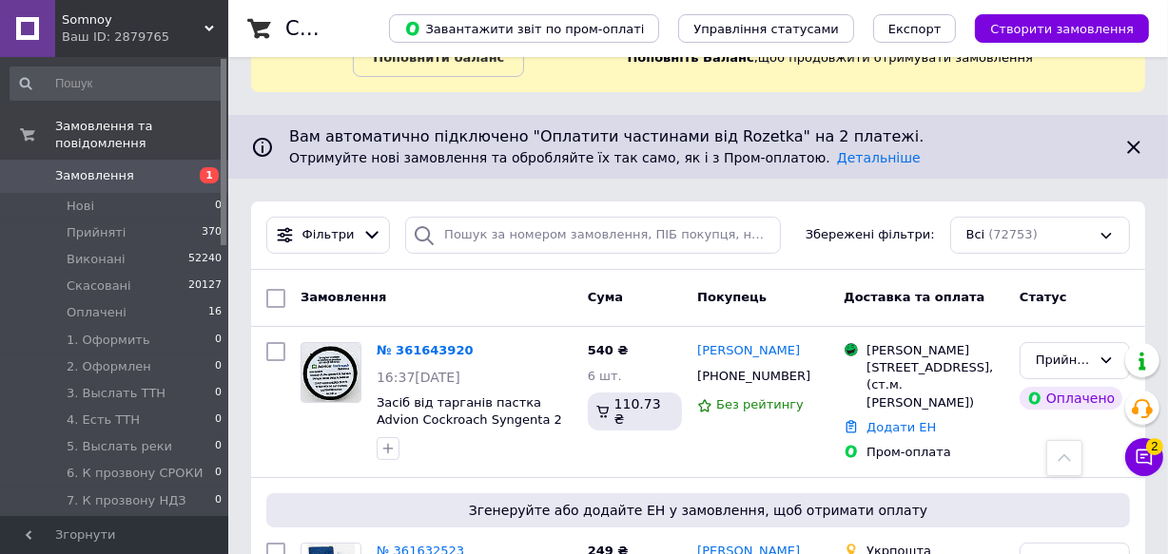
scroll to position [86, 0]
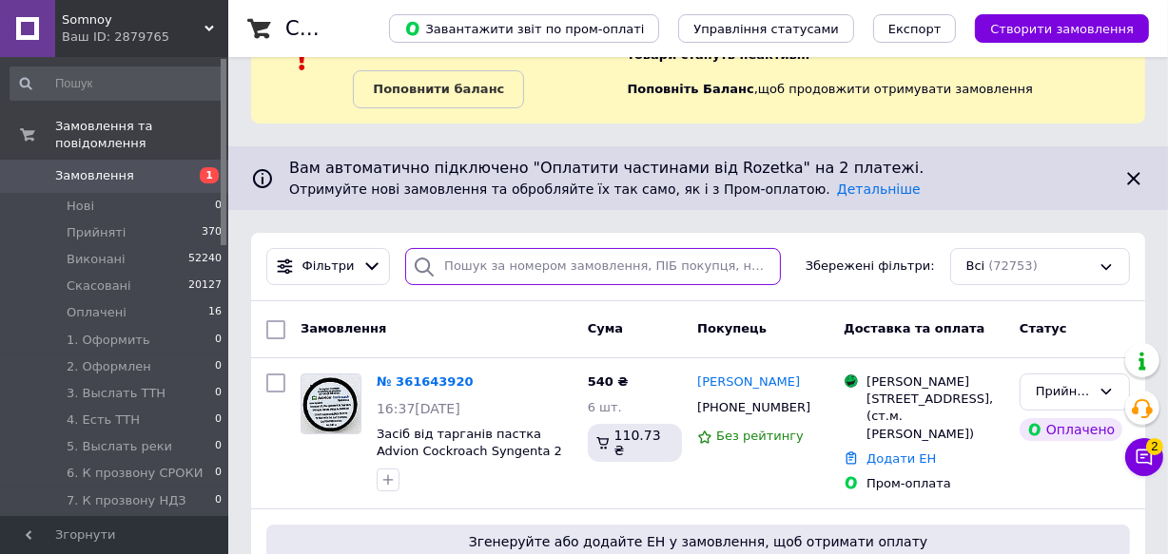
click at [563, 271] on input "search" at bounding box center [593, 266] width 376 height 37
paste input "Телефон 38 (095) 073-28-48"
type input "Телефон 38 (095) 073-28-48"
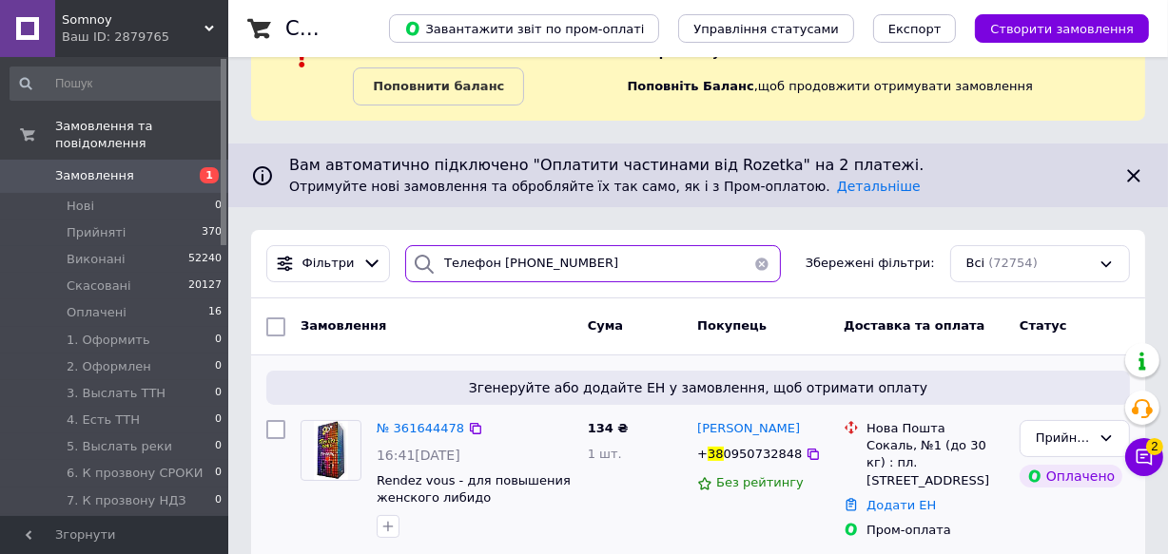
scroll to position [109, 0]
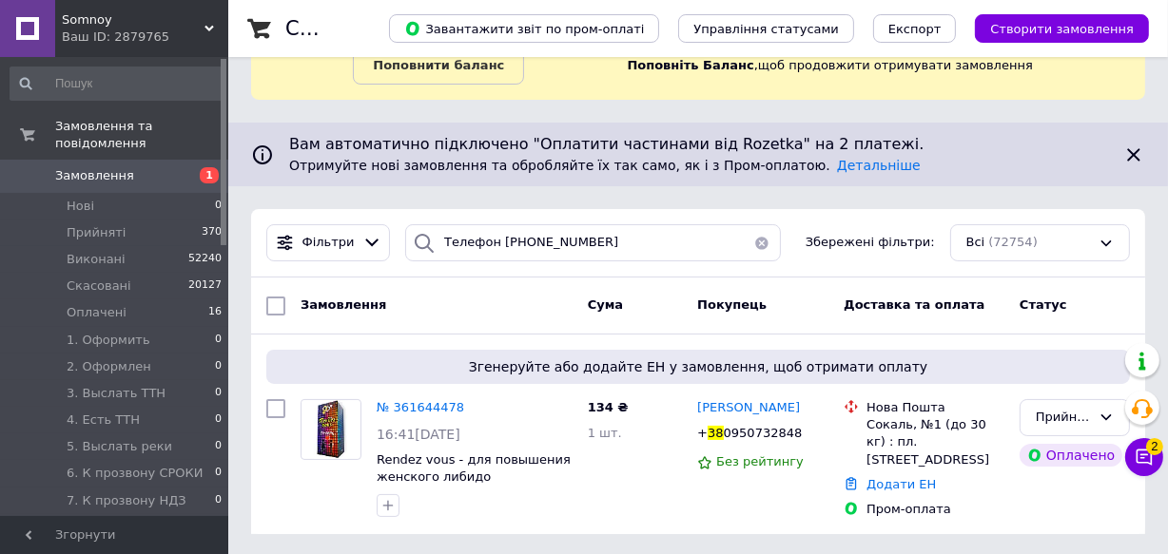
drag, startPoint x: 168, startPoint y: 33, endPoint x: 0, endPoint y: 54, distance: 169.6
click at [167, 32] on div "Ваш ID: 2879765" at bounding box center [145, 37] width 166 height 17
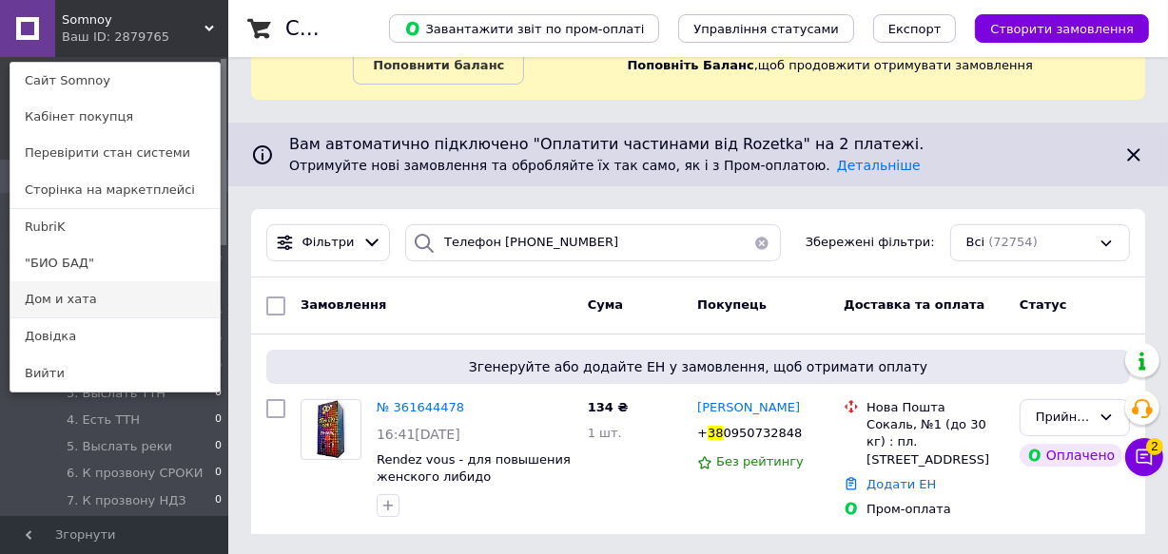
click at [96, 299] on link "Дом и хата" at bounding box center [114, 299] width 209 height 36
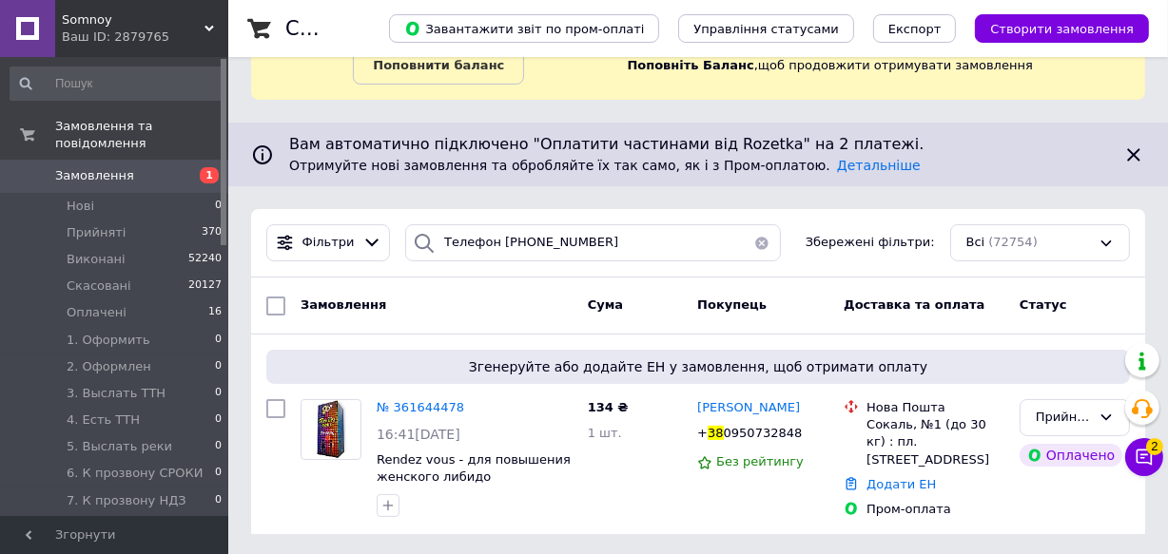
scroll to position [0, 0]
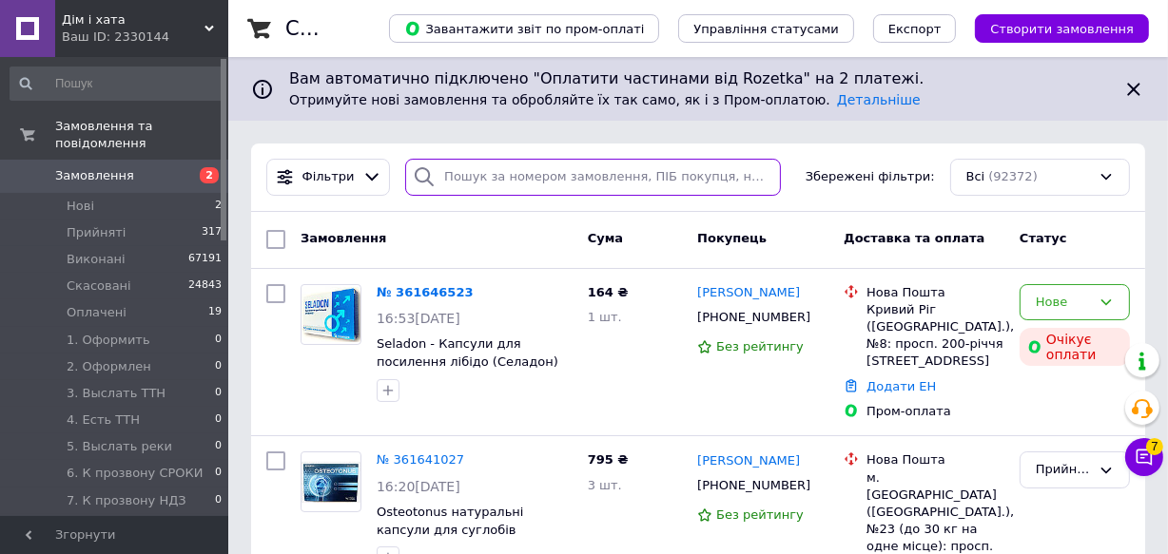
click at [512, 162] on input "search" at bounding box center [593, 177] width 376 height 37
paste input "Телефон [PHONE_NUMBER]"
type input "Телефон [PHONE_NUMBER]"
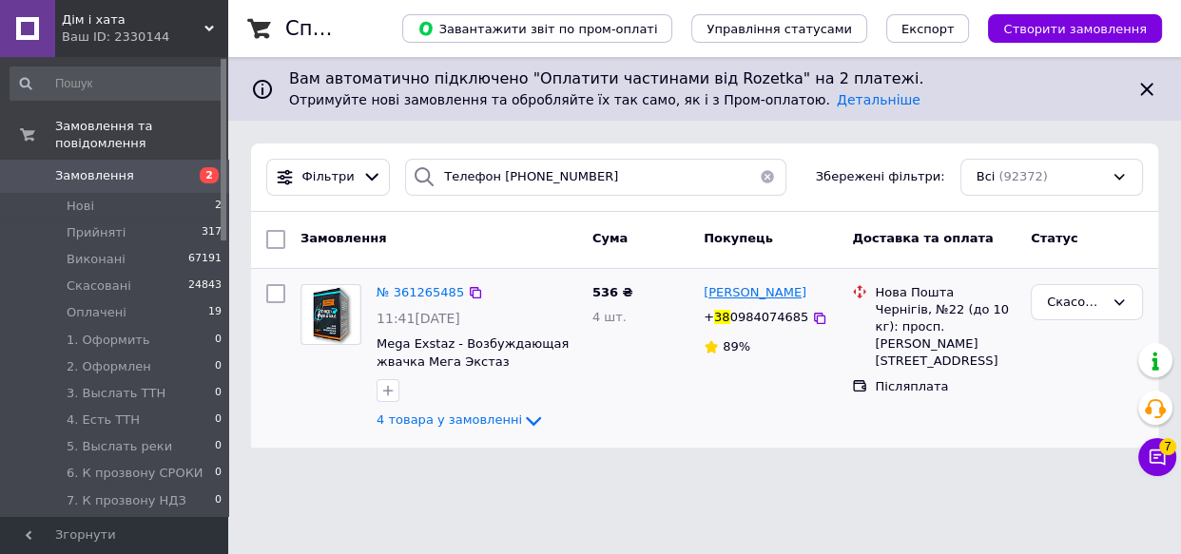
click at [740, 293] on span "[PERSON_NAME]" at bounding box center [755, 292] width 103 height 14
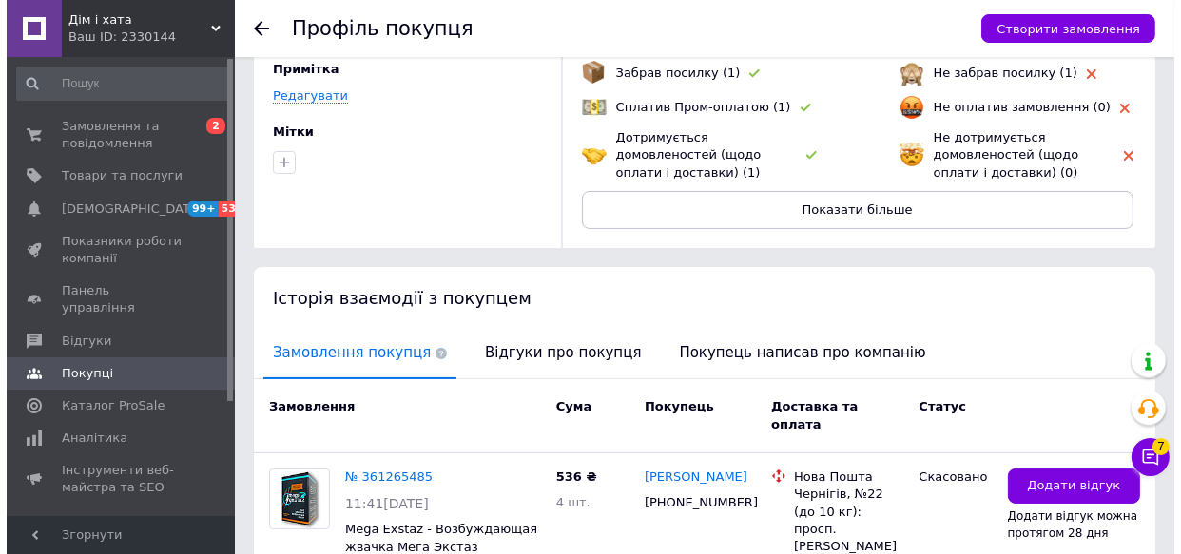
scroll to position [259, 0]
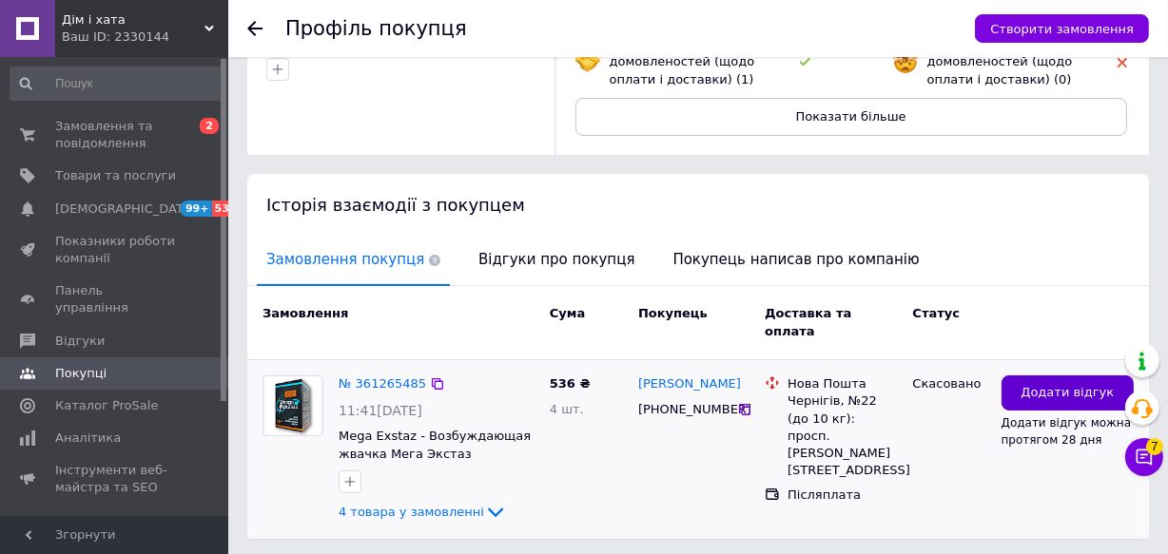
click at [1034, 384] on span "Додати відгук" at bounding box center [1066, 393] width 93 height 18
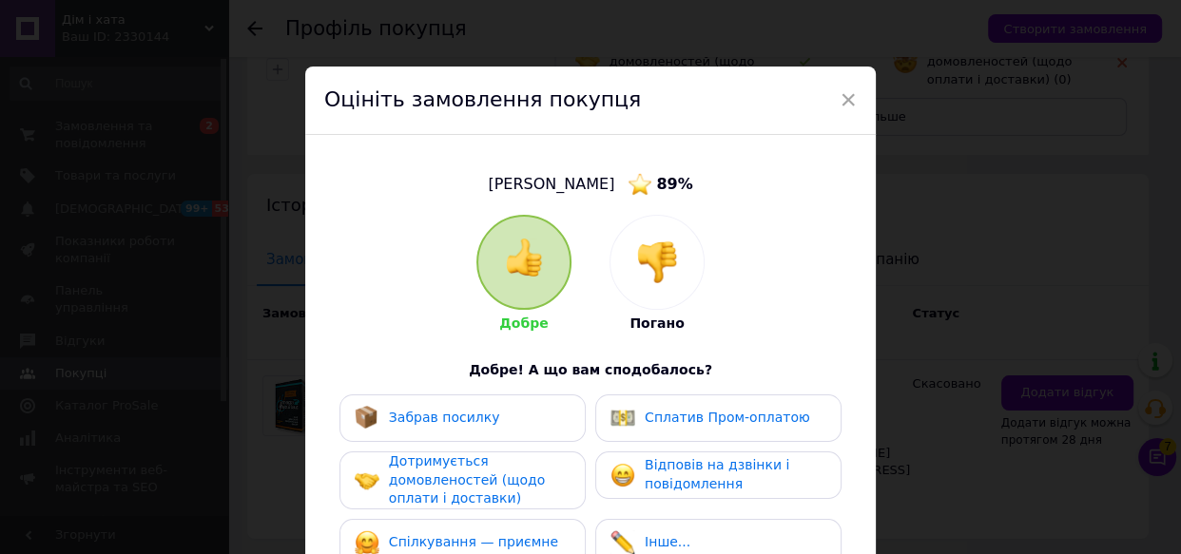
click at [667, 261] on img at bounding box center [657, 262] width 42 height 42
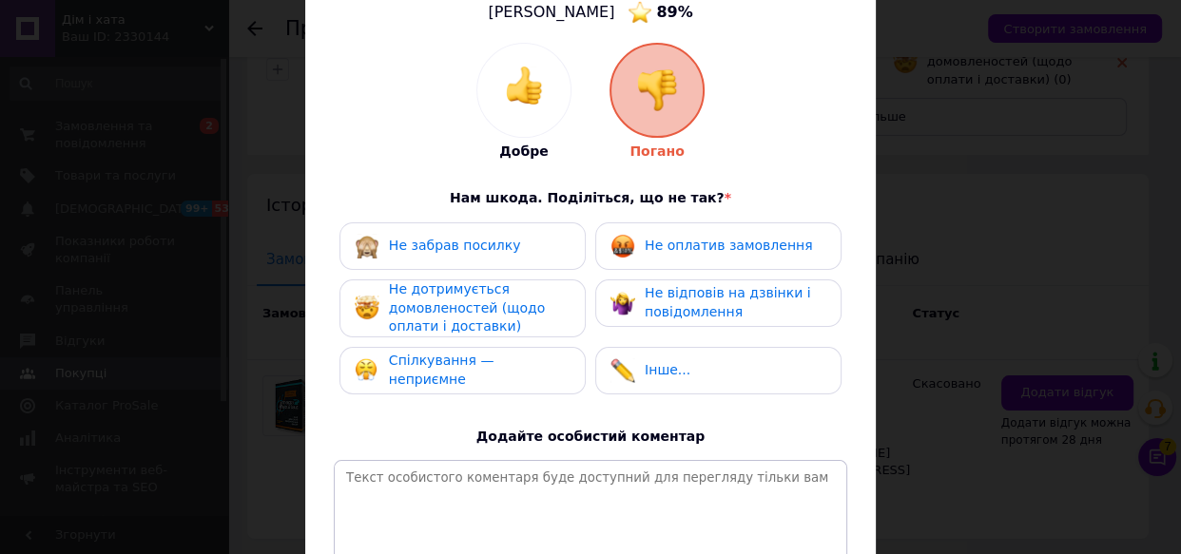
click at [661, 241] on span "Не оплатив замовлення" at bounding box center [728, 245] width 167 height 15
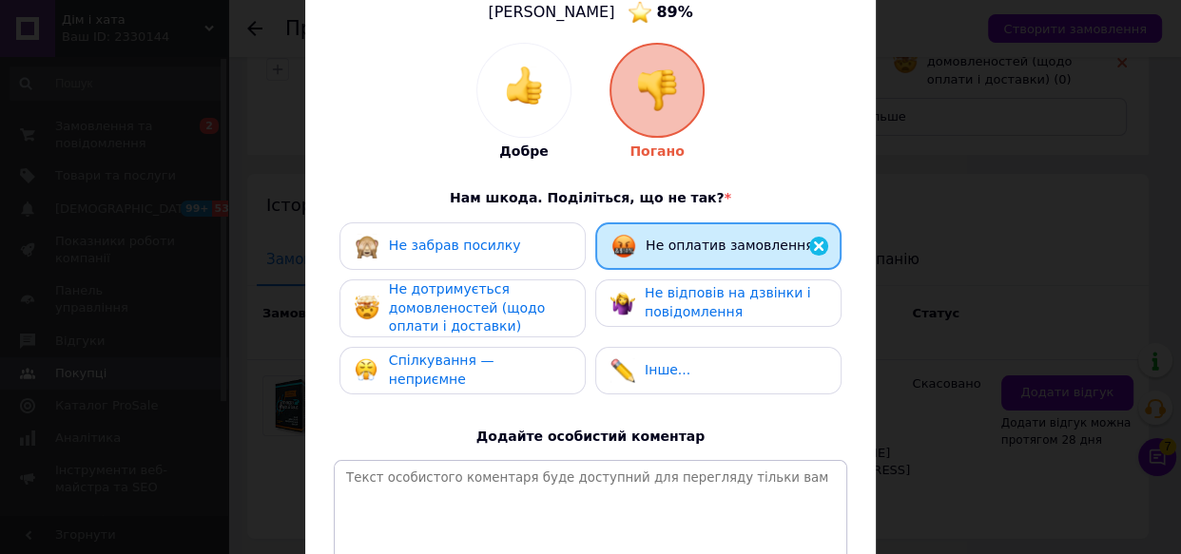
click at [455, 304] on span "Не дотримується домовленостей (щодо оплати і доставки)" at bounding box center [467, 307] width 156 height 52
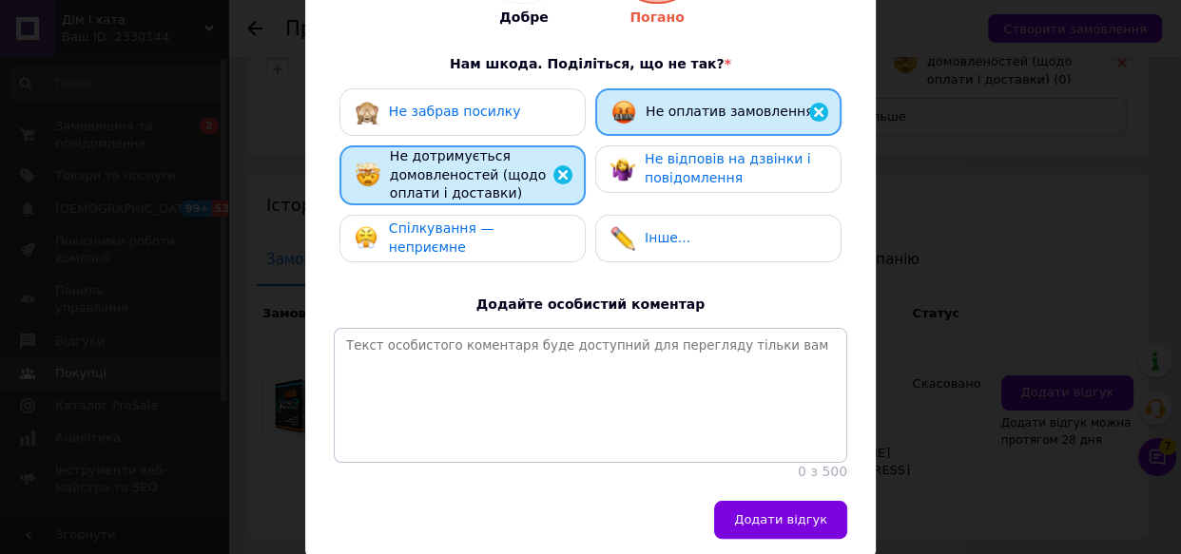
scroll to position [399, 0]
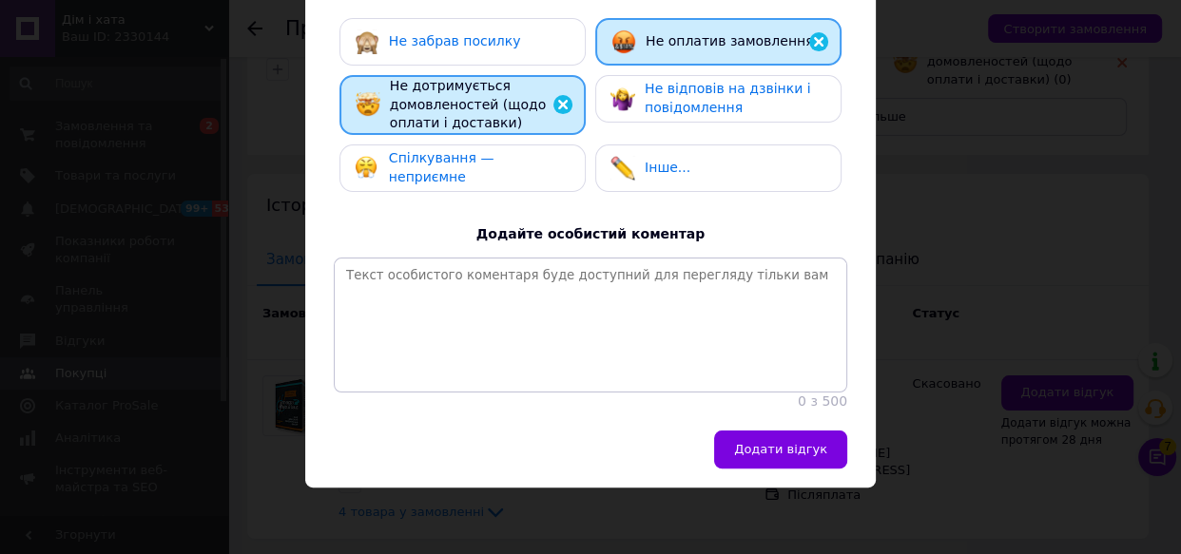
click at [668, 81] on span "Не відповів на дзвінки і повідомлення" at bounding box center [727, 98] width 165 height 34
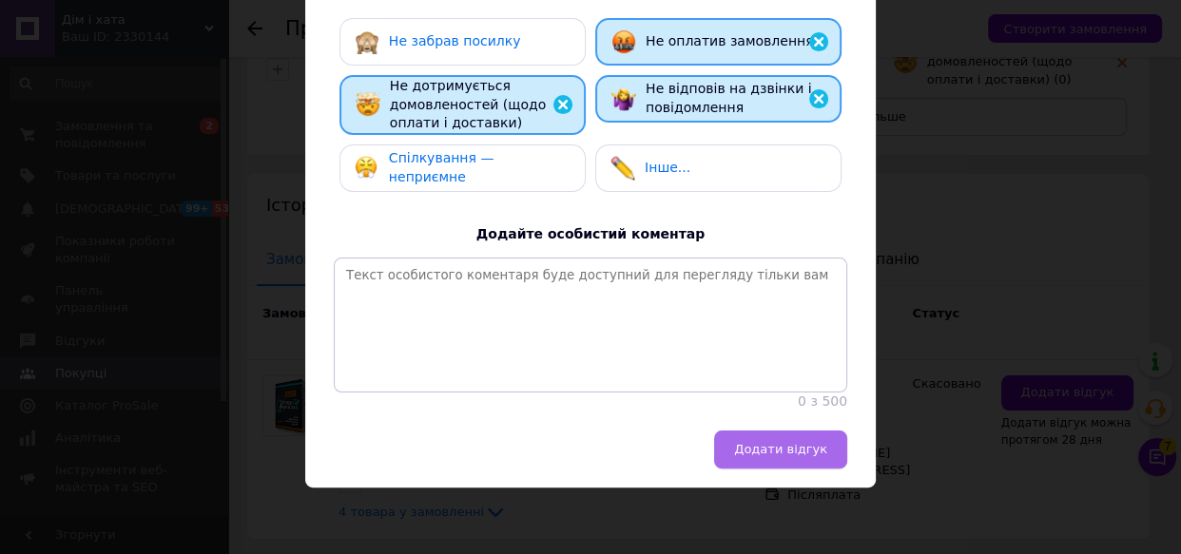
click at [785, 449] on span "Додати відгук" at bounding box center [780, 449] width 93 height 14
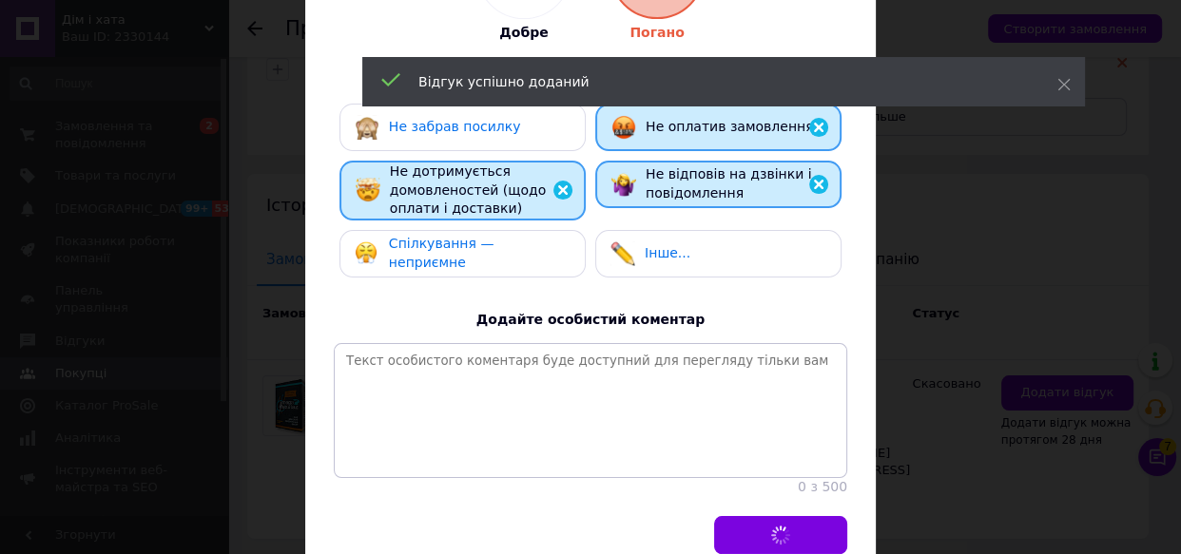
scroll to position [141, 0]
